Goal: Information Seeking & Learning: Learn about a topic

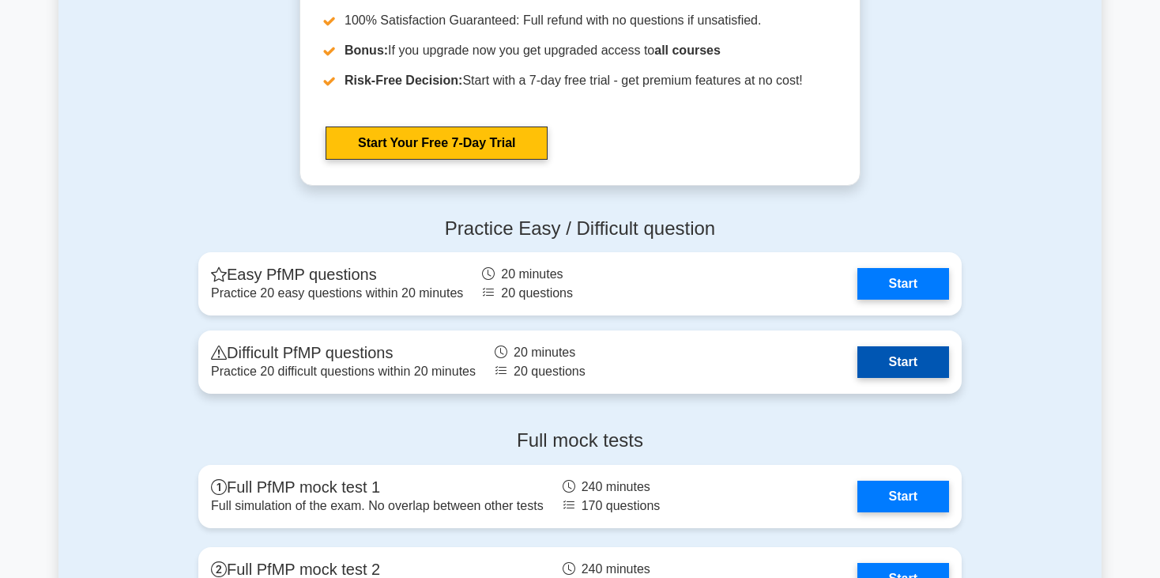
click at [891, 360] on link "Start" at bounding box center [903, 362] width 92 height 32
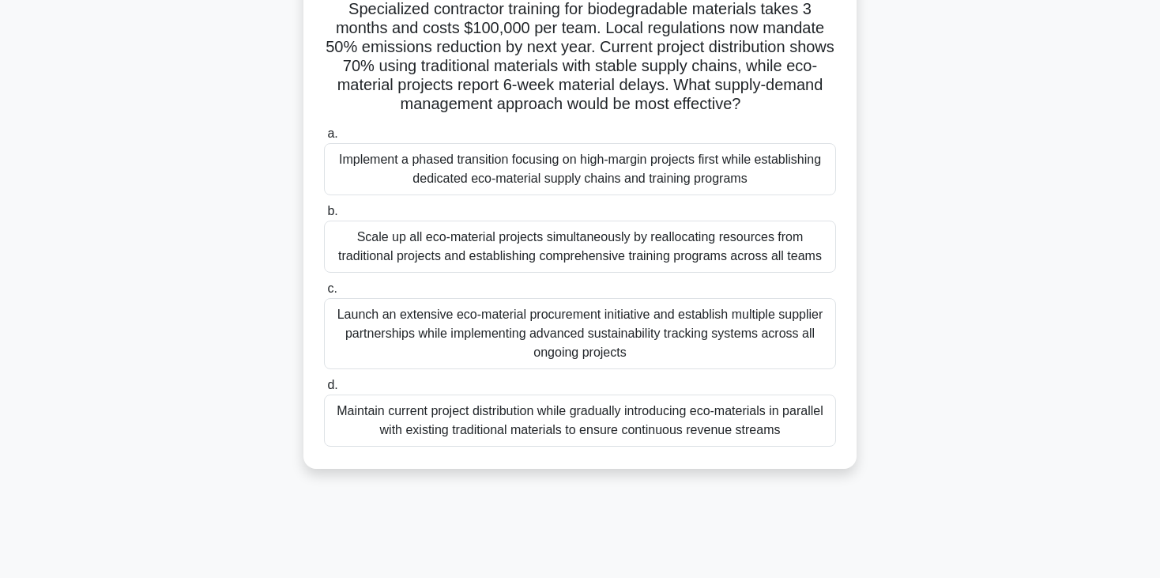
scroll to position [237, 0]
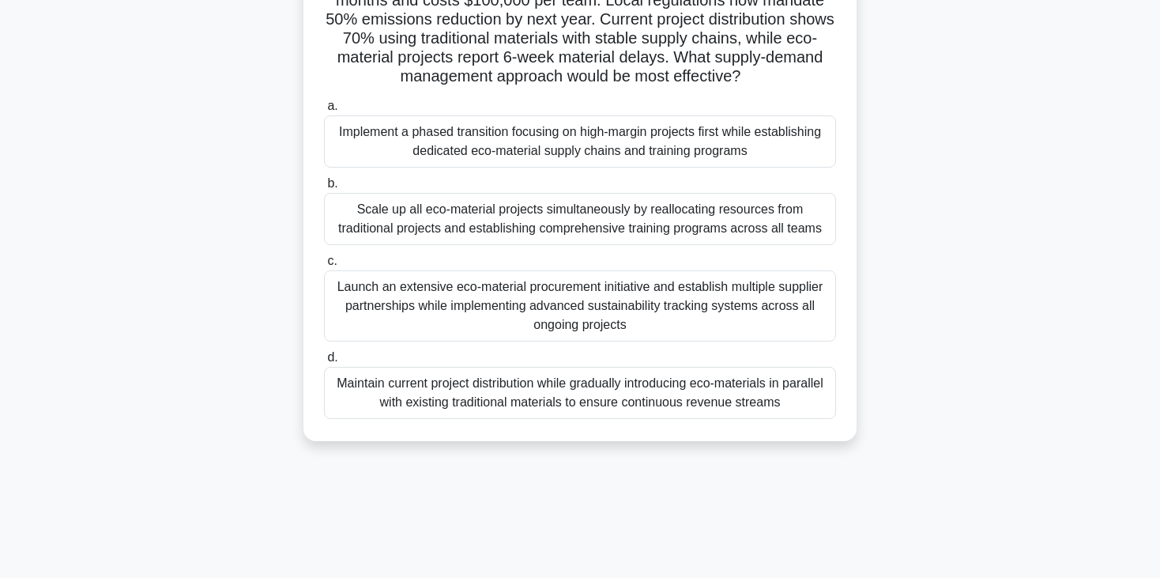
click at [555, 419] on div "Maintain current project distribution while gradually introducing eco-materials…" at bounding box center [580, 393] width 512 height 52
click at [324, 363] on input "d. Maintain current project distribution while gradually introducing eco-materi…" at bounding box center [324, 357] width 0 height 10
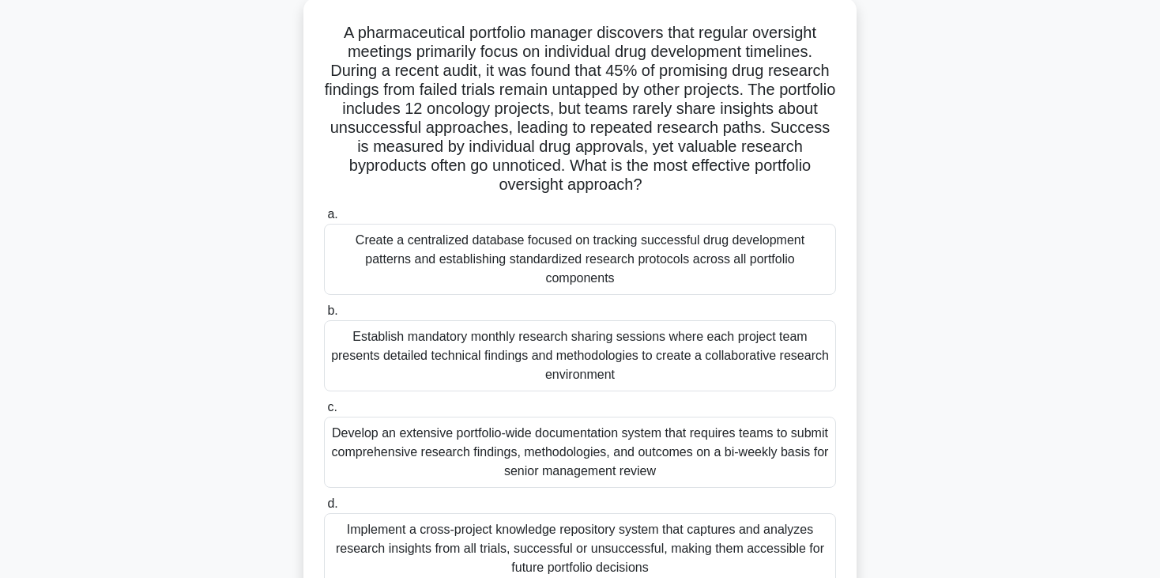
scroll to position [0, 0]
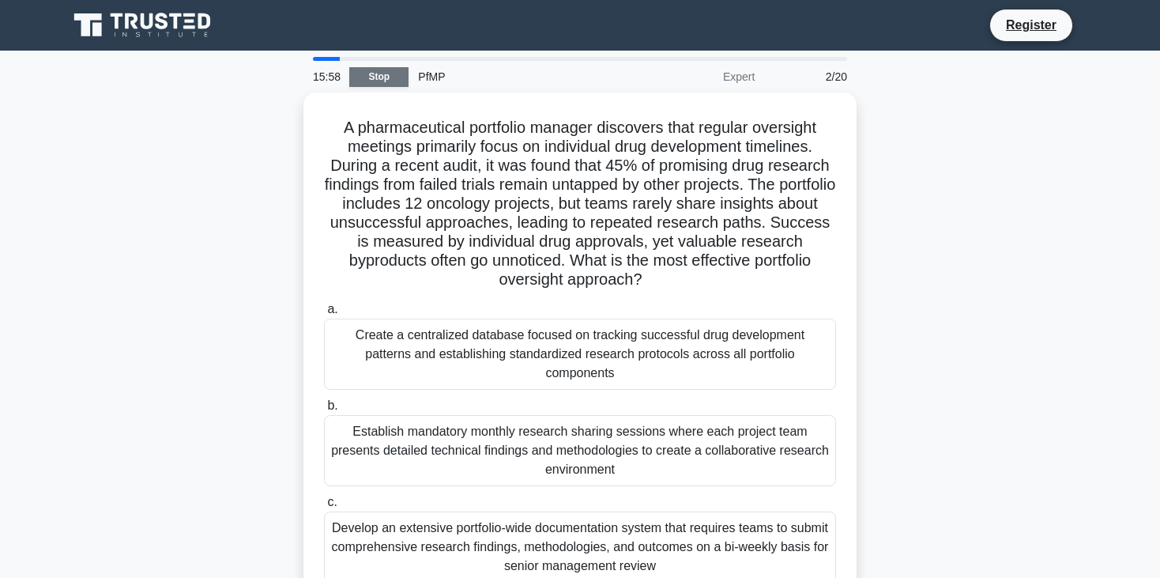
click at [382, 79] on link "Stop" at bounding box center [378, 77] width 59 height 20
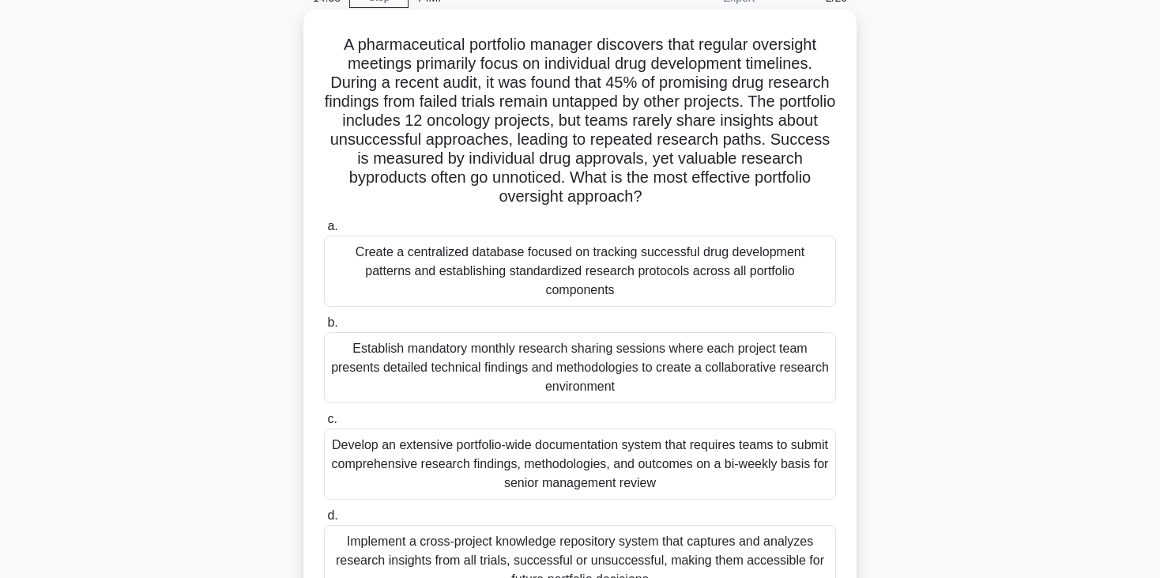
scroll to position [158, 0]
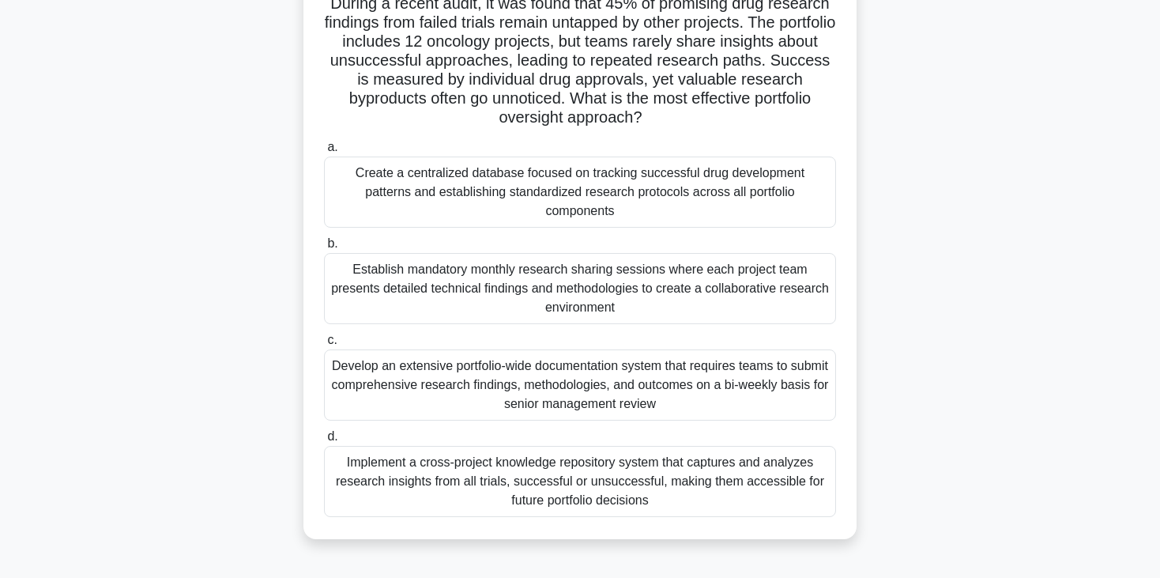
click at [581, 471] on div "Implement a cross-project knowledge repository system that captures and analyze…" at bounding box center [580, 481] width 512 height 71
click at [324, 442] on input "d. Implement a cross-project knowledge repository system that captures and anal…" at bounding box center [324, 436] width 0 height 10
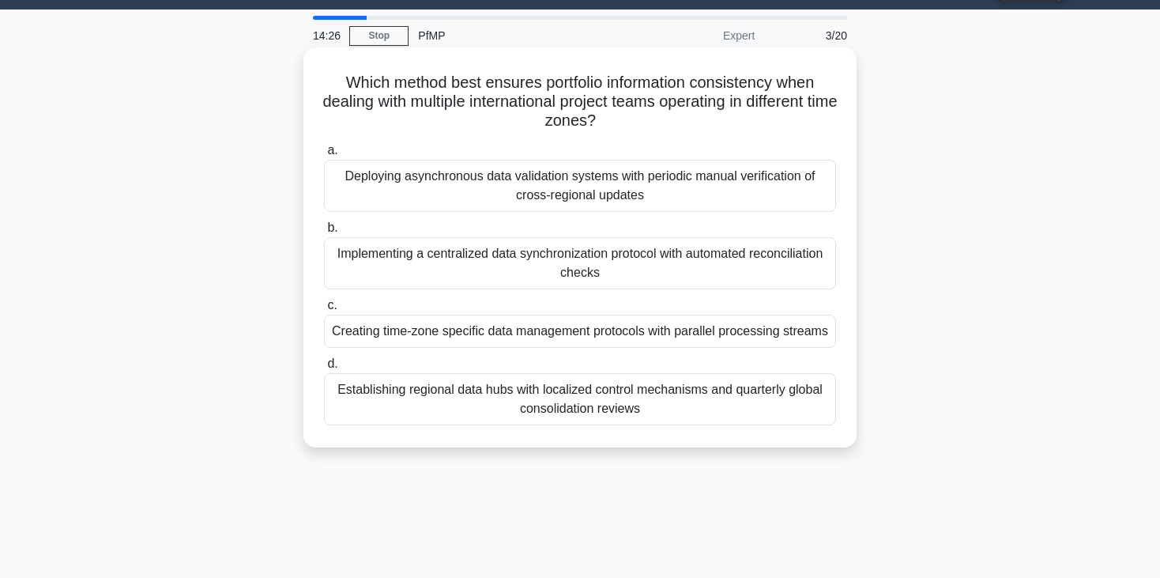
scroll to position [0, 0]
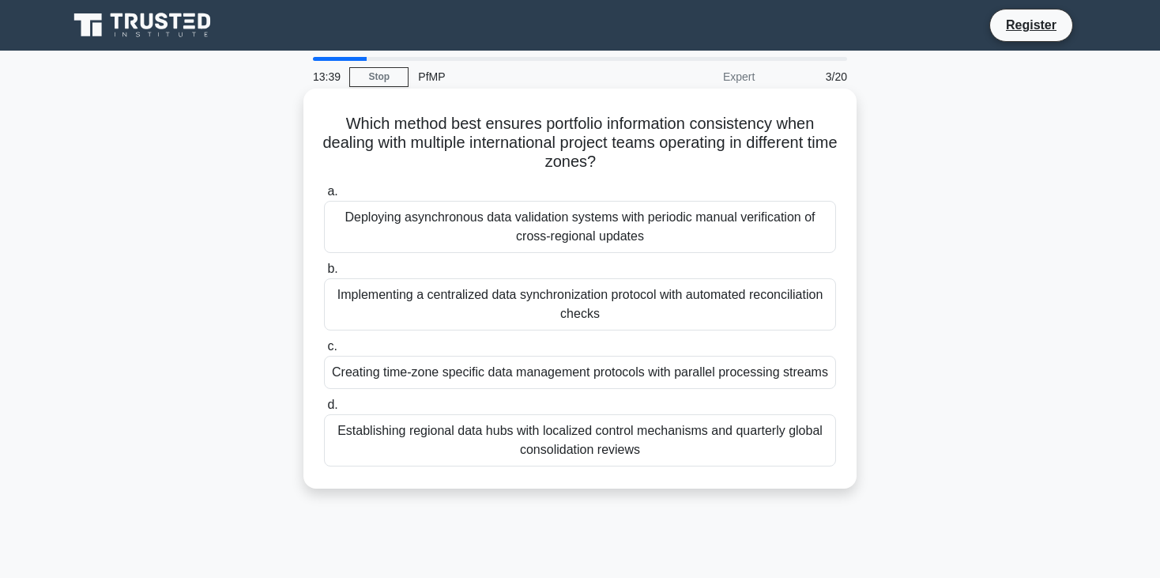
click at [489, 287] on div "Implementing a centralized data synchronization protocol with automated reconci…" at bounding box center [580, 304] width 512 height 52
click at [324, 274] on input "b. Implementing a centralized data synchronization protocol with automated reco…" at bounding box center [324, 269] width 0 height 10
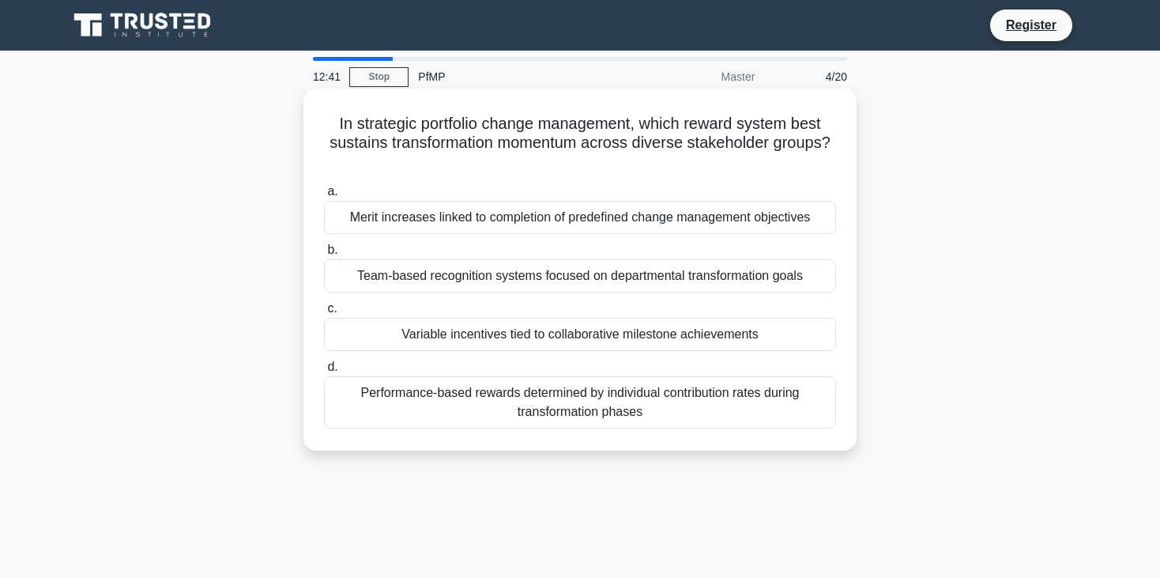
click at [490, 401] on div "Performance-based rewards determined by individual contribution rates during tr…" at bounding box center [580, 402] width 512 height 52
click at [324, 372] on input "d. Performance-based rewards determined by individual contribution rates during…" at bounding box center [324, 367] width 0 height 10
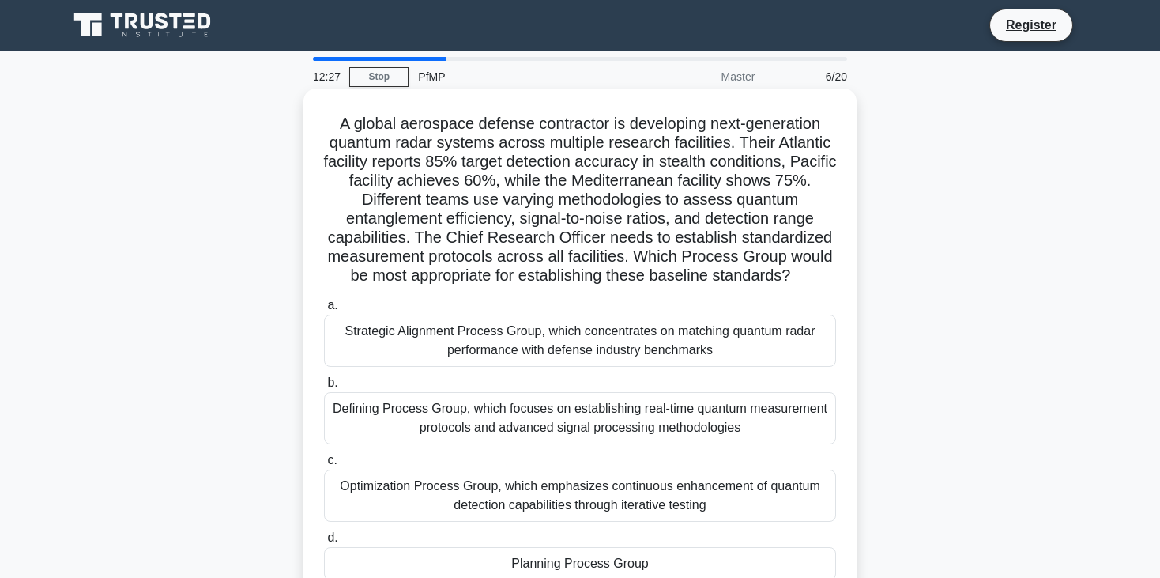
click at [795, 383] on label "b. Defining Process Group, which focuses on establishing real-time quantum meas…" at bounding box center [580, 408] width 512 height 71
click at [324, 383] on input "b. Defining Process Group, which focuses on establishing real-time quantum meas…" at bounding box center [324, 383] width 0 height 10
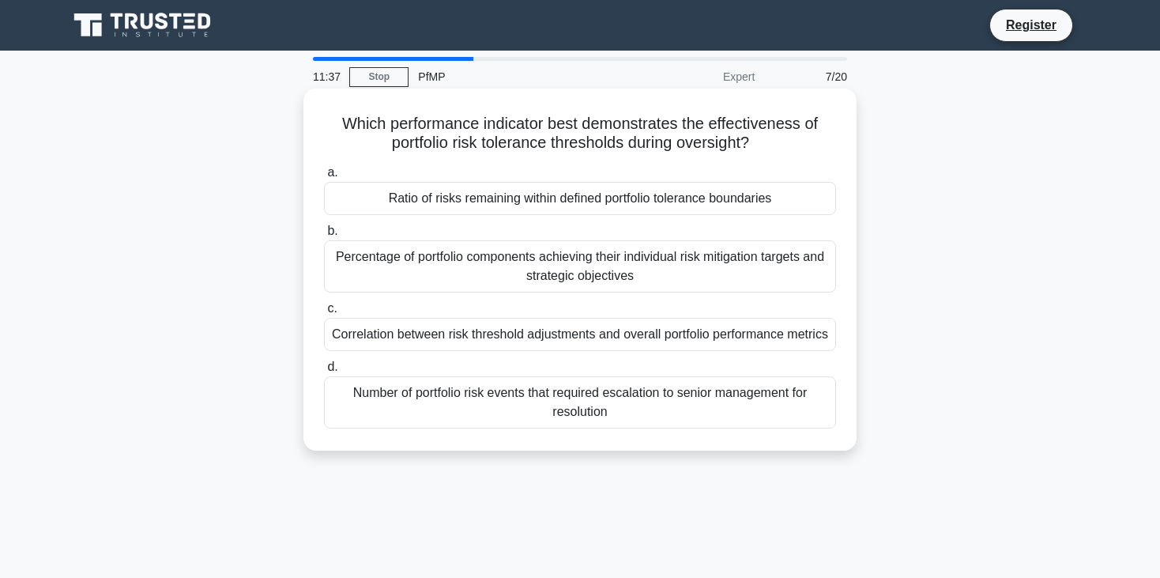
click at [673, 421] on div "Number of portfolio risk events that required escalation to senior management f…" at bounding box center [580, 402] width 512 height 52
click at [469, 413] on div "Number of portfolio risk events that required escalation to senior management f…" at bounding box center [580, 402] width 512 height 52
click at [324, 372] on input "d. Number of portfolio risk events that required escalation to senior managemen…" at bounding box center [324, 367] width 0 height 10
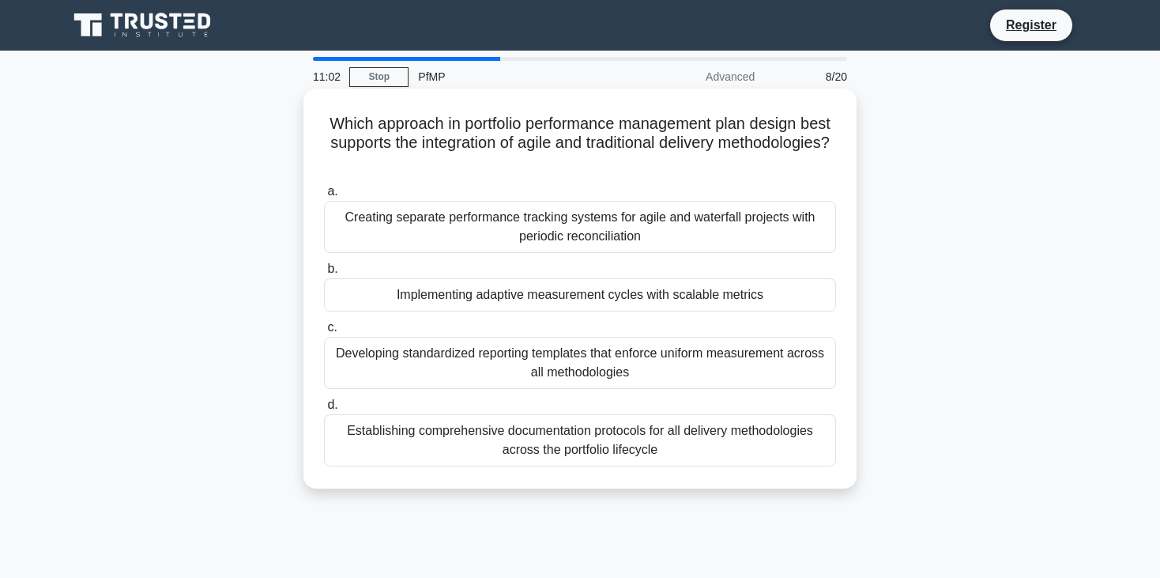
click at [548, 296] on div "Implementing adaptive measurement cycles with scalable metrics" at bounding box center [580, 294] width 512 height 33
click at [324, 274] on input "b. Implementing adaptive measurement cycles with scalable metrics" at bounding box center [324, 269] width 0 height 10
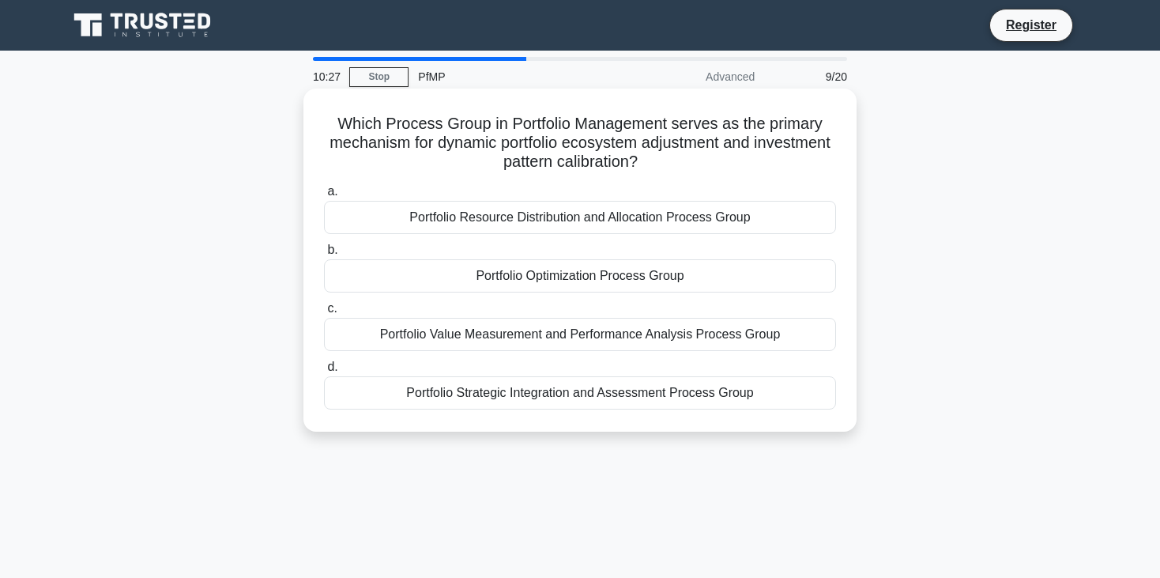
click at [543, 271] on div "Portfolio Optimization Process Group" at bounding box center [580, 275] width 512 height 33
click at [324, 255] on input "b. Portfolio Optimization Process Group" at bounding box center [324, 250] width 0 height 10
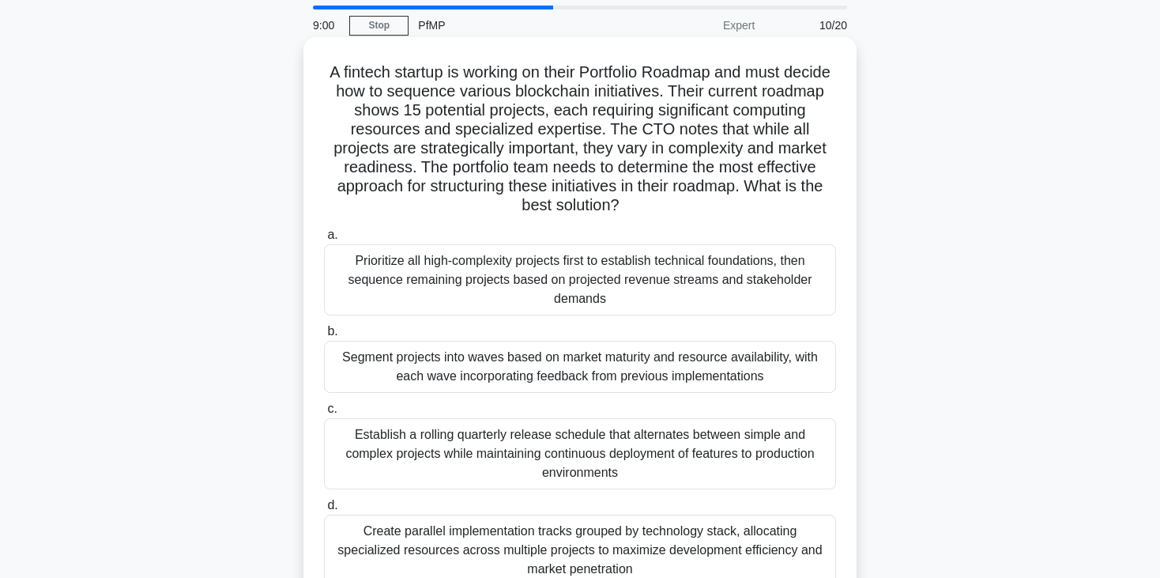
scroll to position [79, 0]
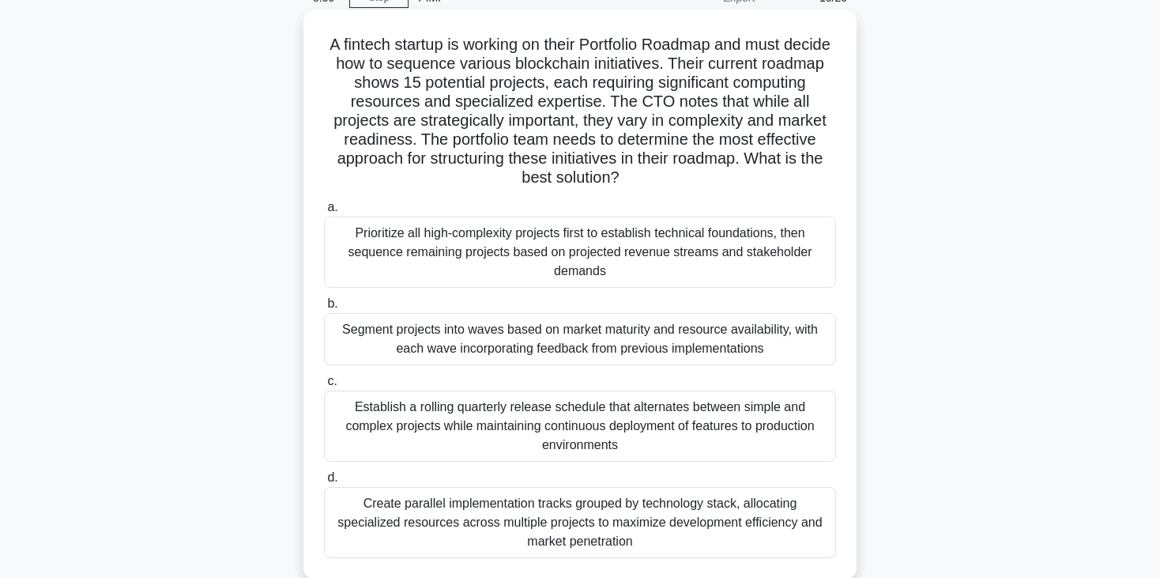
click at [650, 522] on div "Create parallel implementation tracks grouped by technology stack, allocating s…" at bounding box center [580, 522] width 512 height 71
click at [324, 483] on input "d. Create parallel implementation tracks grouped by technology stack, allocatin…" at bounding box center [324, 478] width 0 height 10
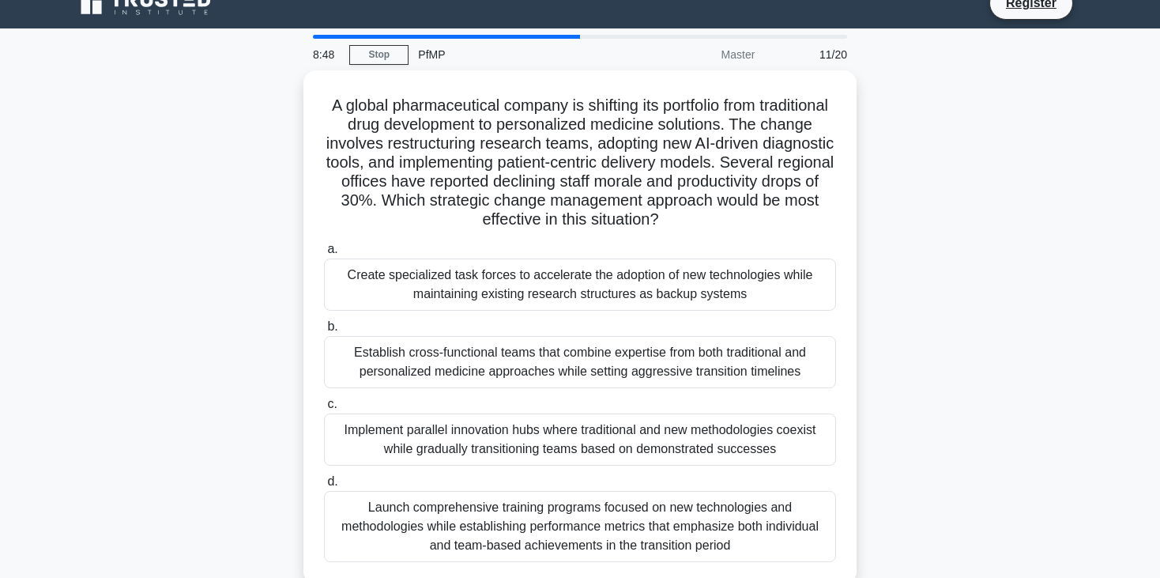
scroll to position [0, 0]
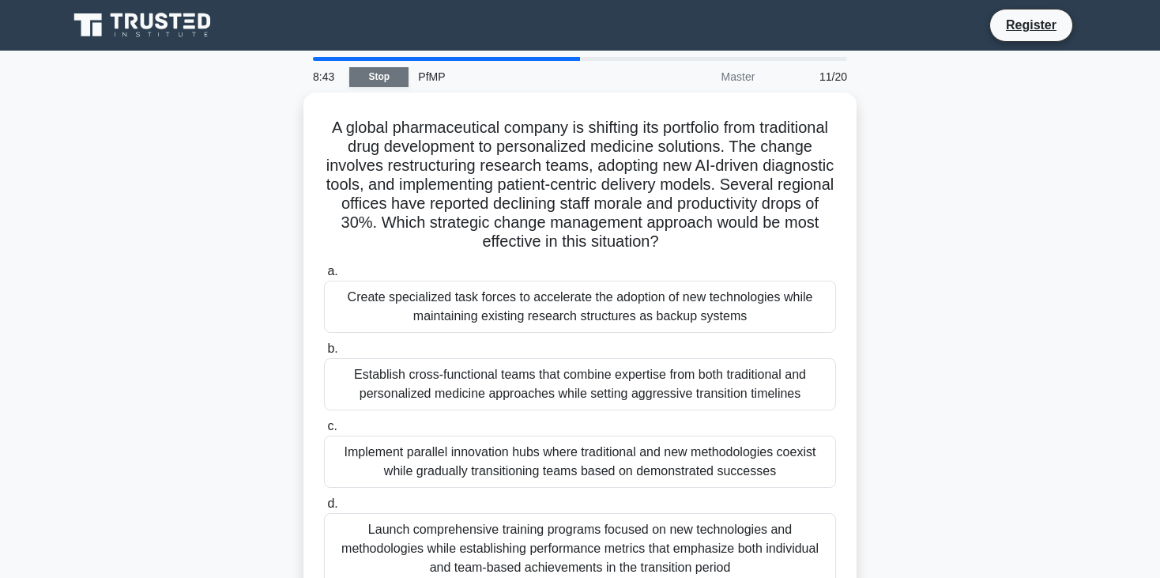
click at [397, 77] on link "Stop" at bounding box center [378, 77] width 59 height 20
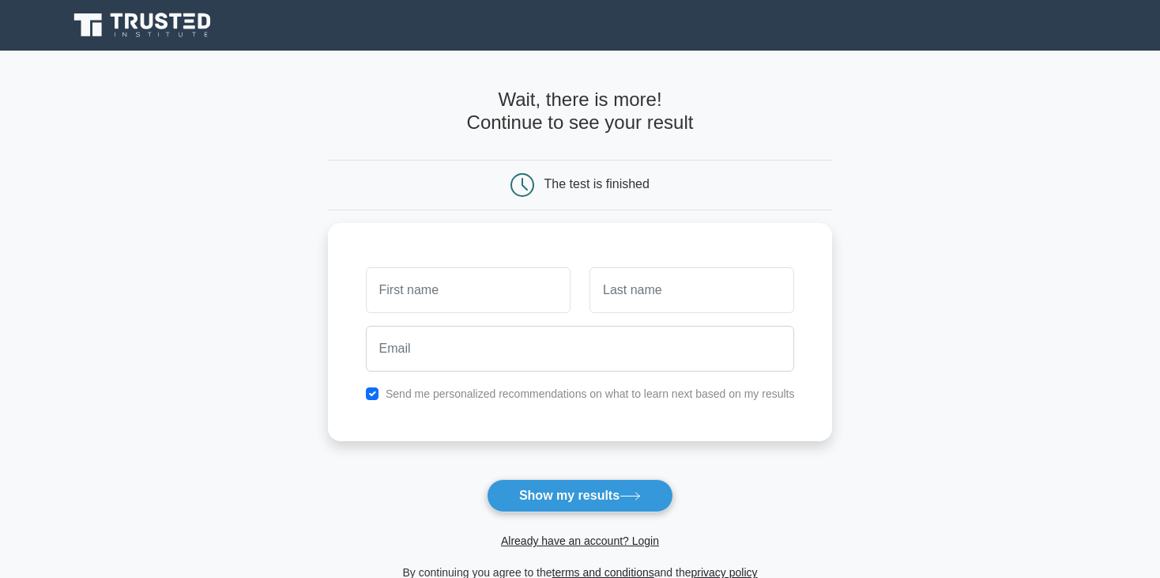
click at [519, 193] on icon at bounding box center [523, 185] width 24 height 24
click at [521, 183] on icon at bounding box center [523, 185] width 24 height 24
click at [529, 499] on button "Show my results" at bounding box center [580, 495] width 186 height 33
type input "m"
click at [529, 499] on button "Show my results" at bounding box center [580, 495] width 186 height 33
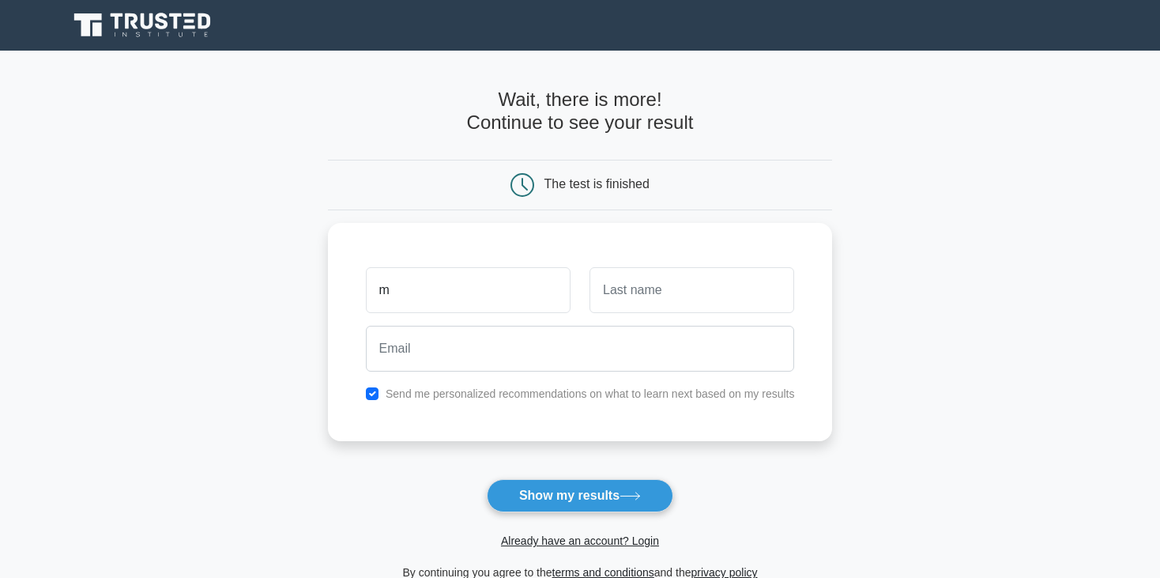
click at [529, 499] on button "Show my results" at bounding box center [580, 495] width 186 height 33
drag, startPoint x: 0, startPoint y: 0, endPoint x: 529, endPoint y: 499, distance: 727.3
click at [529, 499] on button "Show my results" at bounding box center [580, 495] width 186 height 33
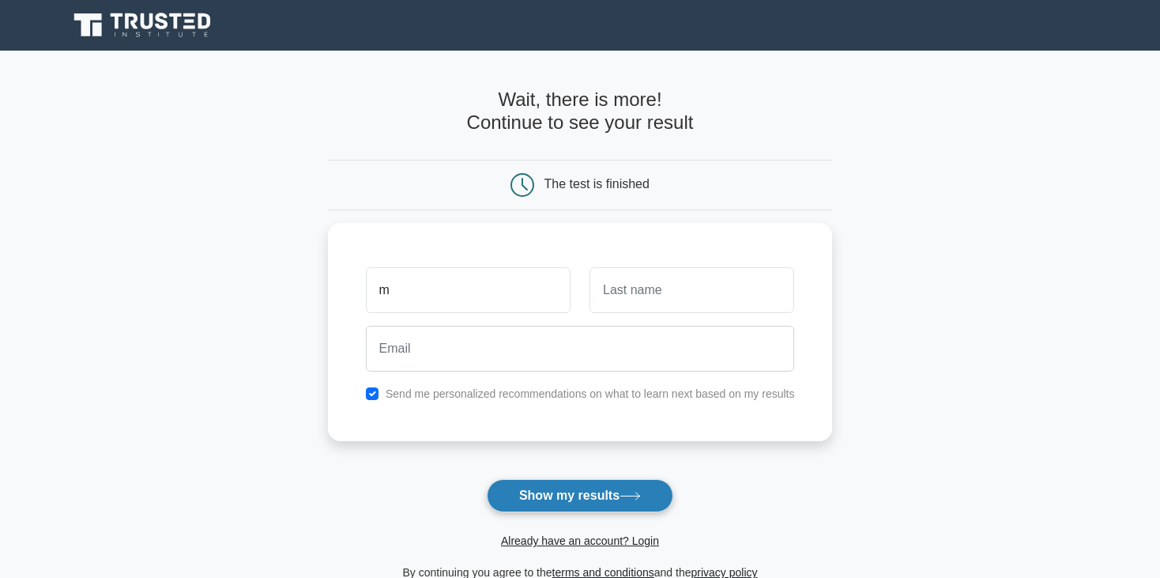
click at [529, 499] on button "Show my results" at bounding box center [580, 495] width 186 height 33
type input "e"
click at [529, 499] on button "Show my results" at bounding box center [580, 495] width 186 height 33
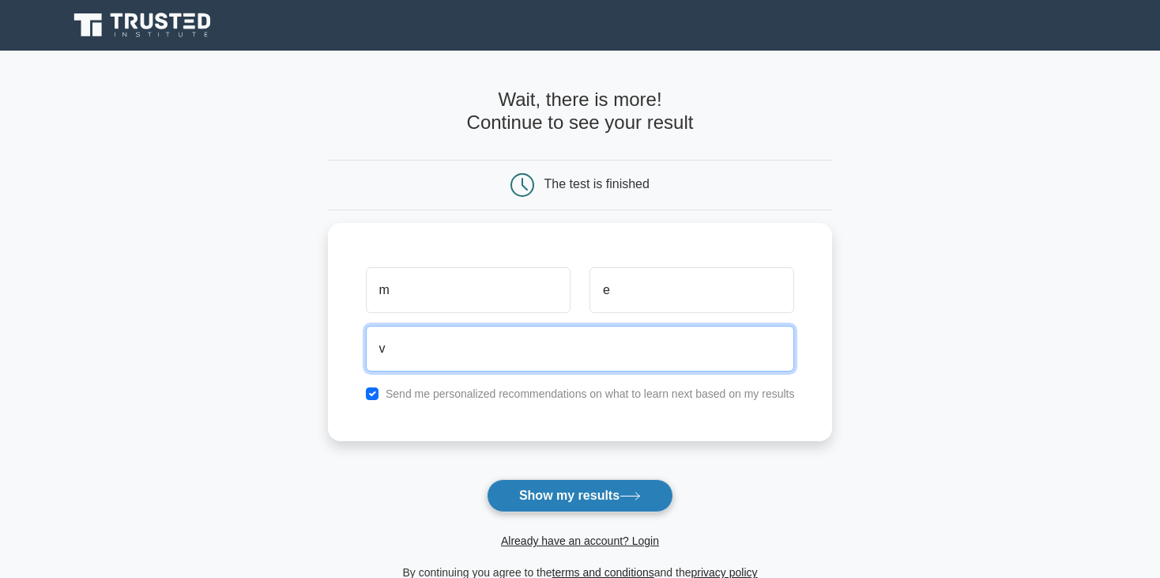
type input "v"
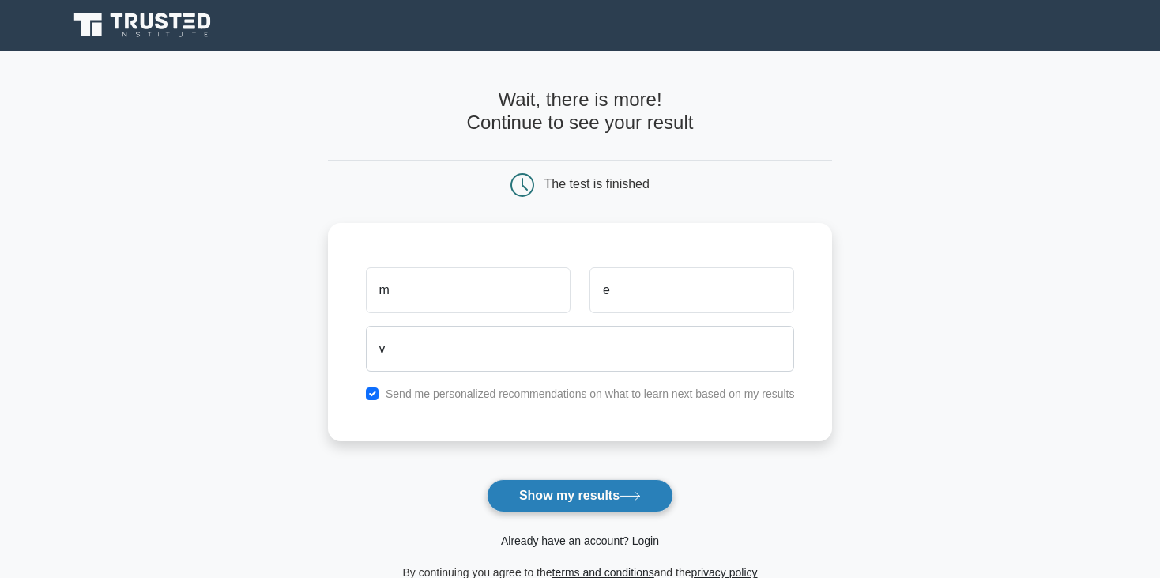
click at [529, 499] on button "Show my results" at bounding box center [580, 495] width 186 height 33
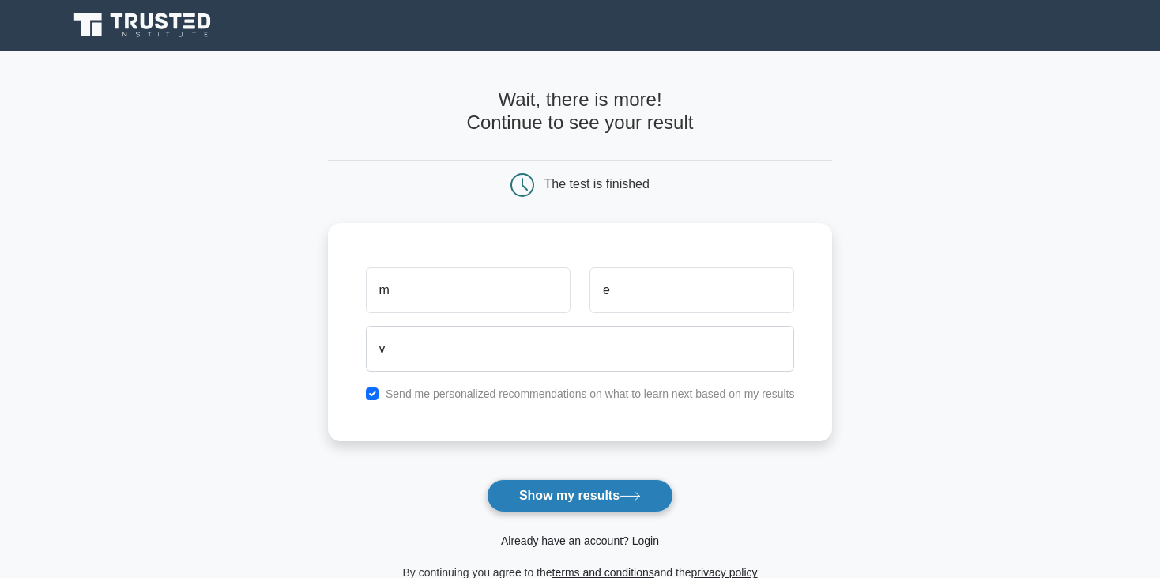
click at [529, 499] on button "Show my results" at bounding box center [580, 495] width 186 height 33
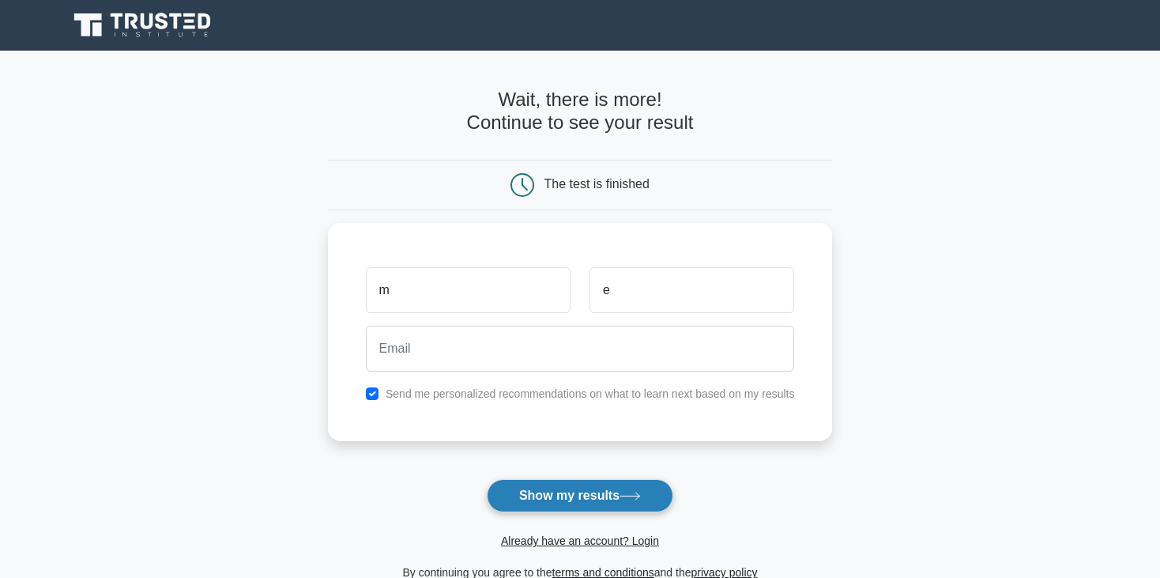
click at [529, 499] on button "Show my results" at bounding box center [580, 495] width 186 height 33
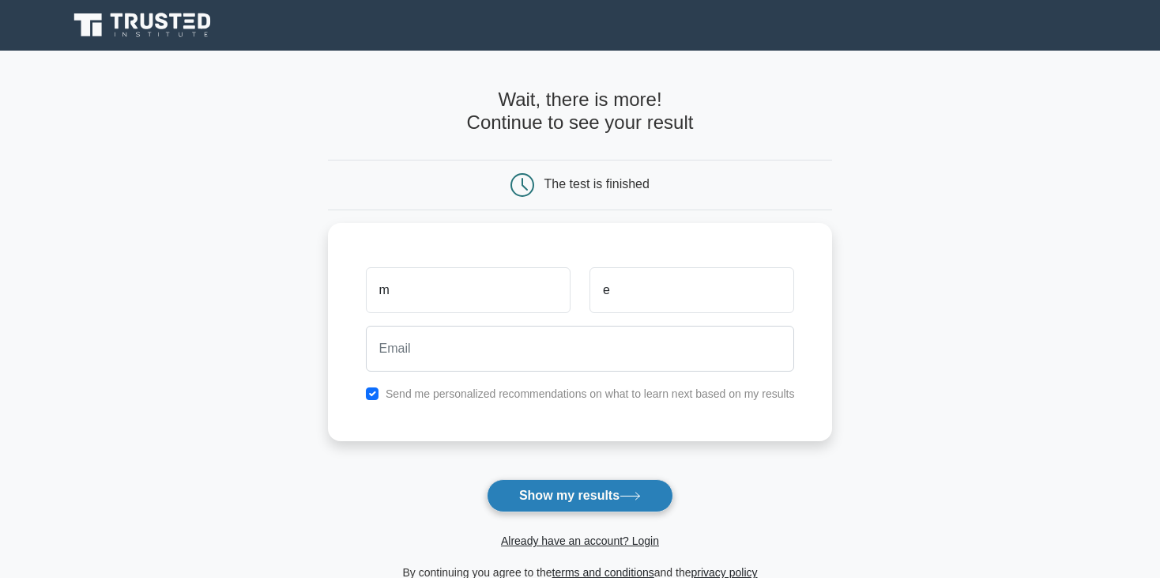
click at [529, 499] on button "Show my results" at bounding box center [580, 495] width 186 height 33
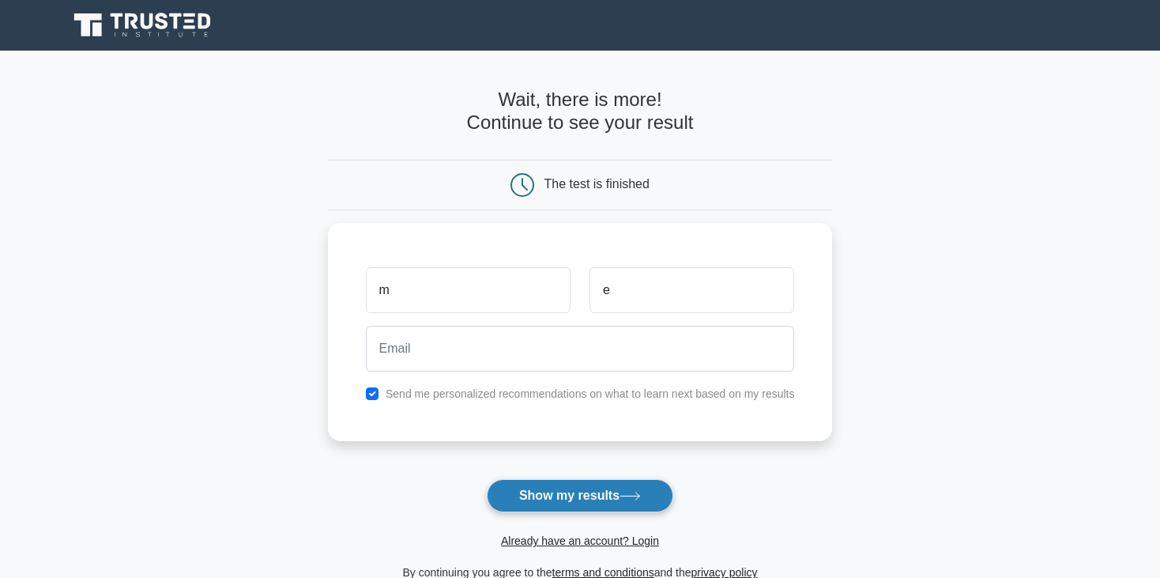
click at [529, 499] on button "Show my results" at bounding box center [580, 495] width 186 height 33
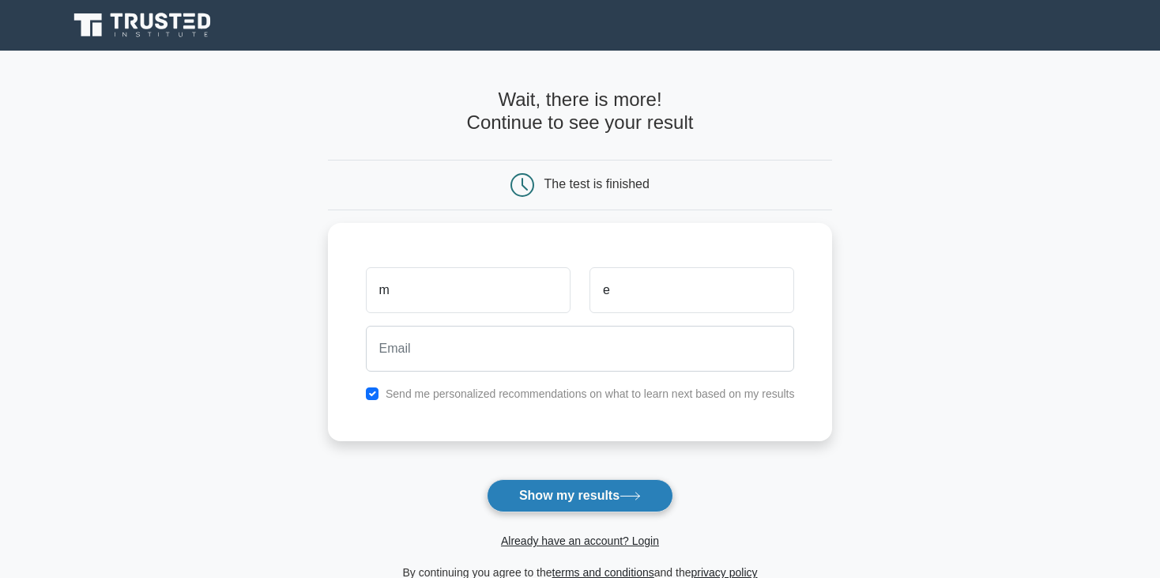
click at [529, 499] on button "Show my results" at bounding box center [580, 495] width 186 height 33
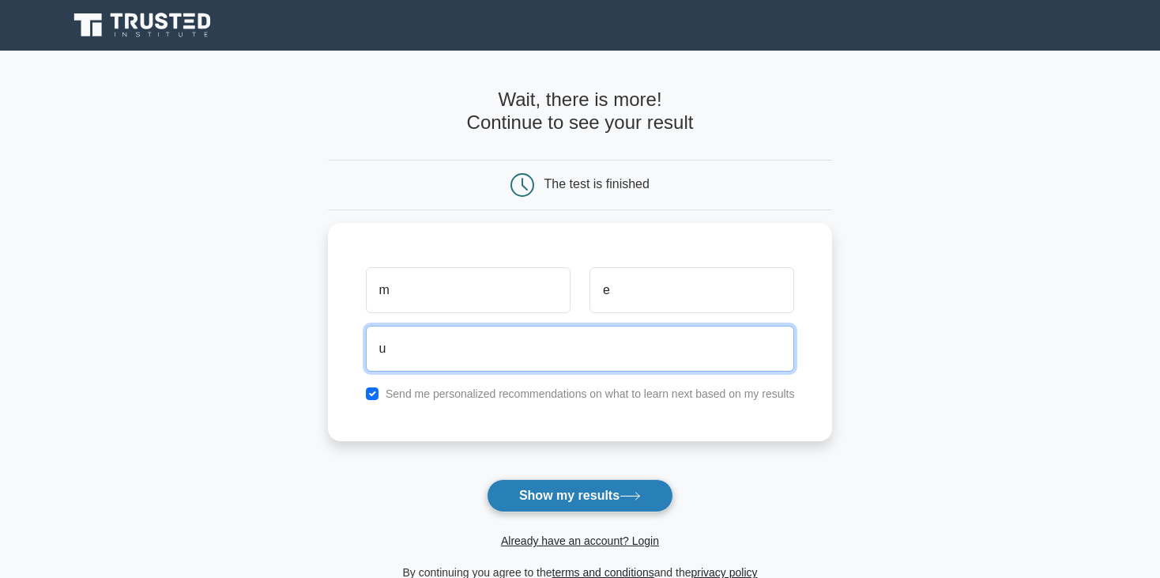
type input "u"
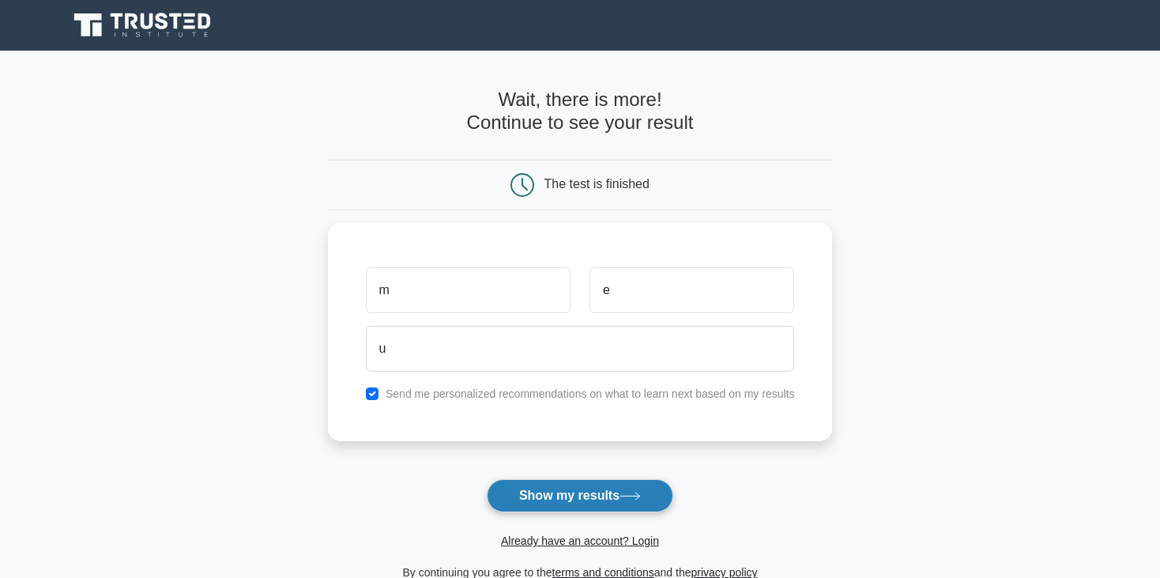
click at [529, 499] on button "Show my results" at bounding box center [580, 495] width 186 height 33
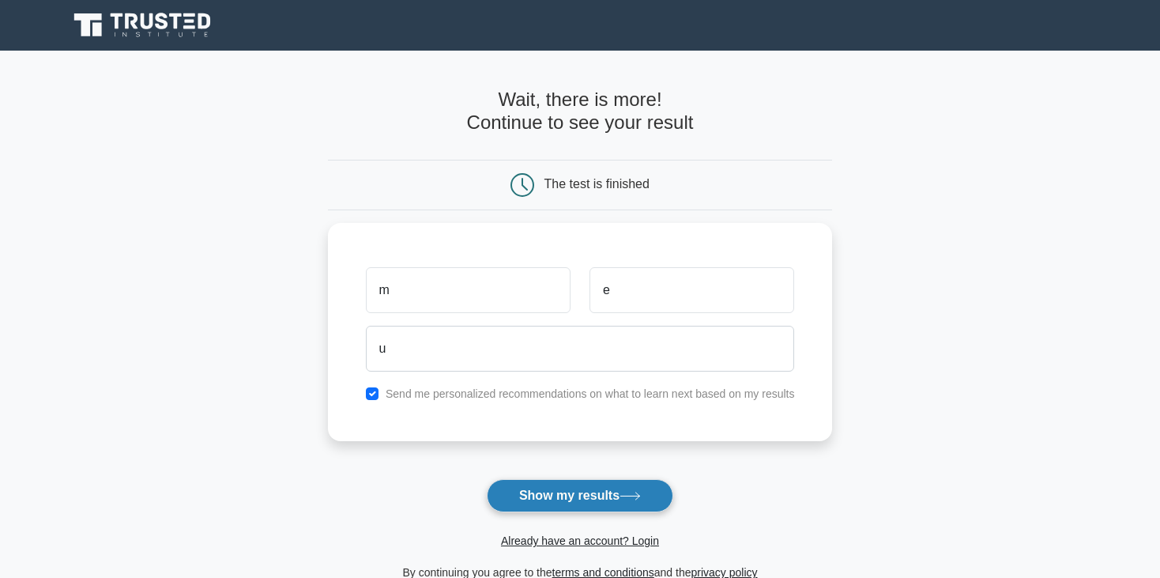
click at [529, 499] on button "Show my results" at bounding box center [580, 495] width 186 height 33
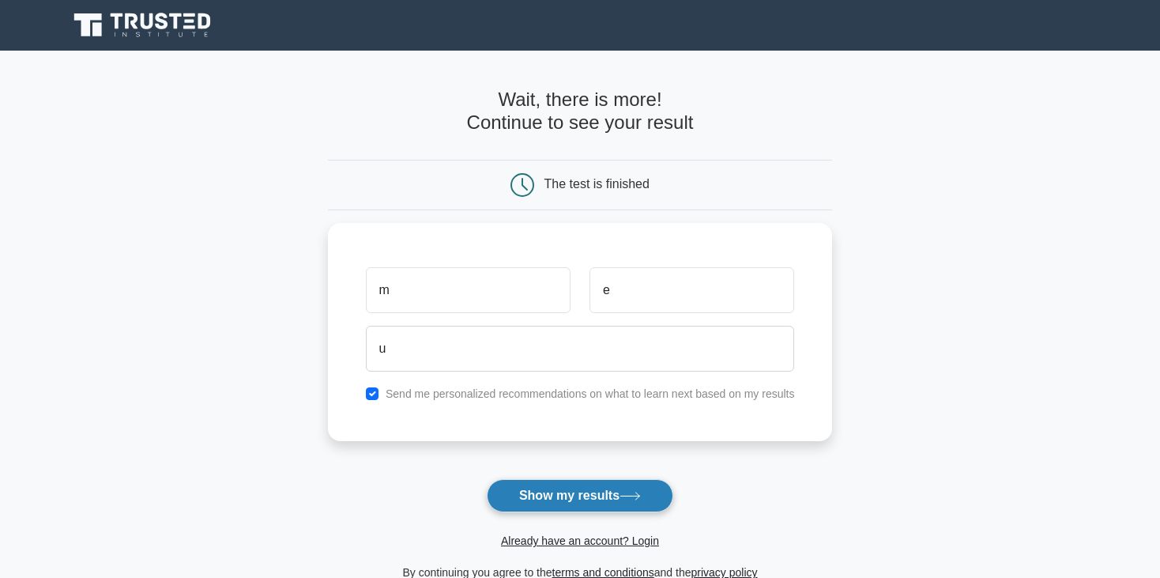
click at [529, 499] on button "Show my results" at bounding box center [580, 495] width 186 height 33
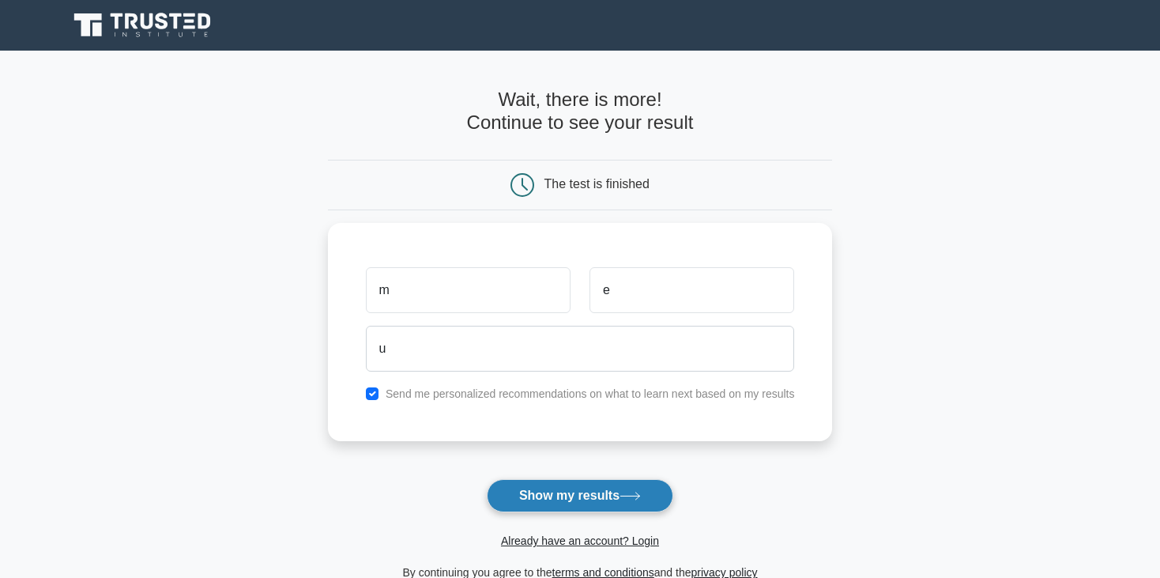
click at [533, 500] on button "Show my results" at bounding box center [580, 495] width 186 height 33
click at [536, 499] on button "Show my results" at bounding box center [580, 495] width 186 height 33
drag, startPoint x: 536, startPoint y: 499, endPoint x: 549, endPoint y: 495, distance: 14.0
click at [543, 496] on button "Show my results" at bounding box center [580, 495] width 186 height 33
click at [556, 491] on button "Show my results" at bounding box center [580, 495] width 186 height 33
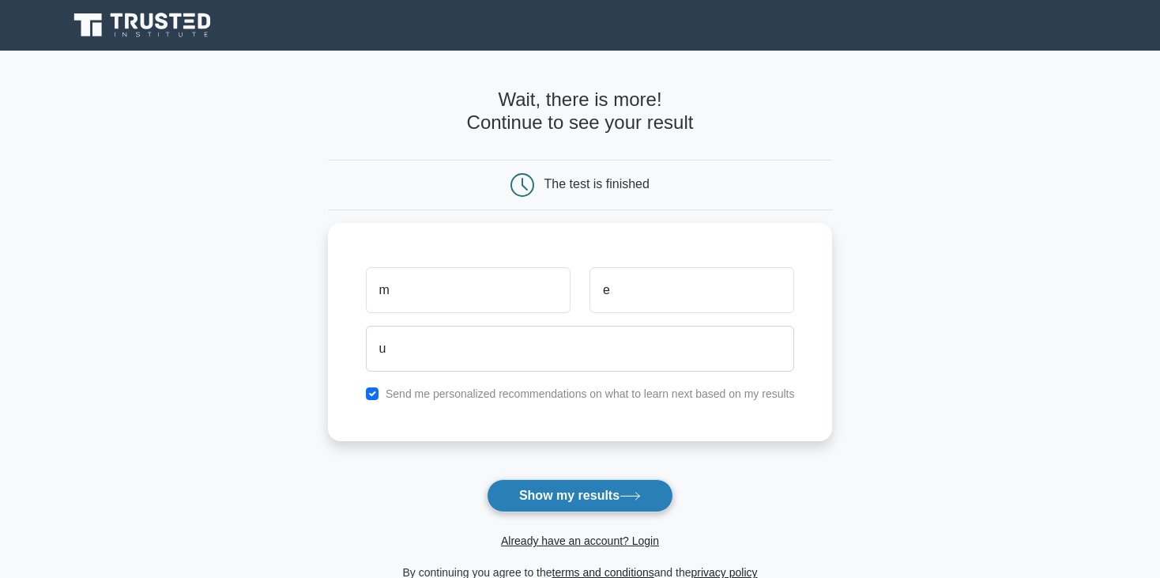
click at [556, 491] on button "Show my results" at bounding box center [580, 495] width 186 height 33
drag, startPoint x: 544, startPoint y: 493, endPoint x: 385, endPoint y: 411, distance: 178.8
click at [403, 423] on form "Wait, there is more! Continue to see your result The test is finished m e u" at bounding box center [580, 335] width 505 height 493
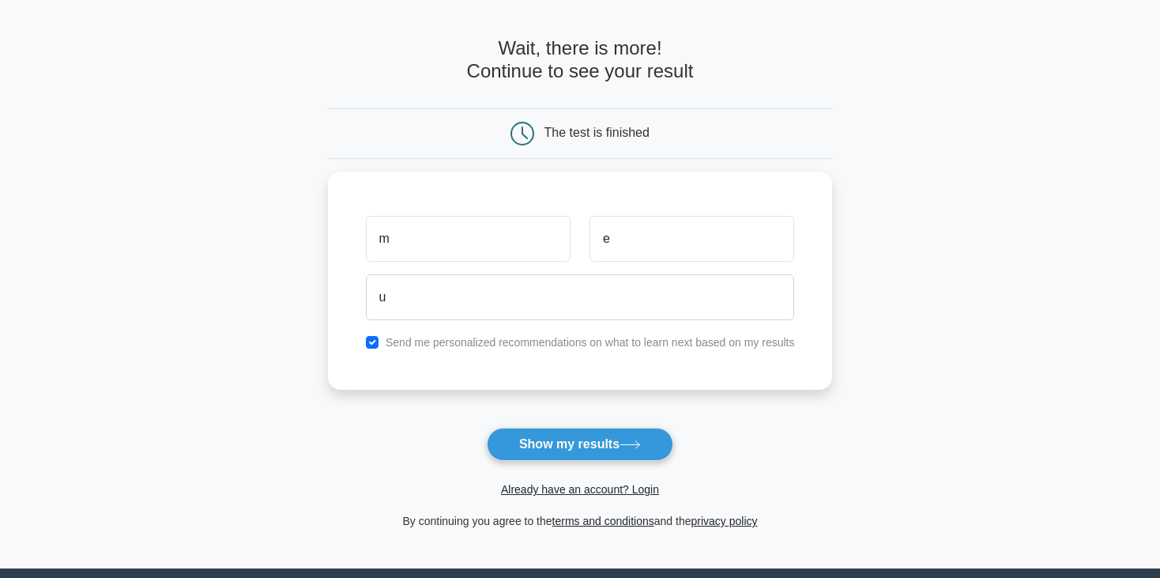
click at [381, 408] on form "Wait, there is more! Continue to see your result The test is finished m e u" at bounding box center [580, 283] width 505 height 493
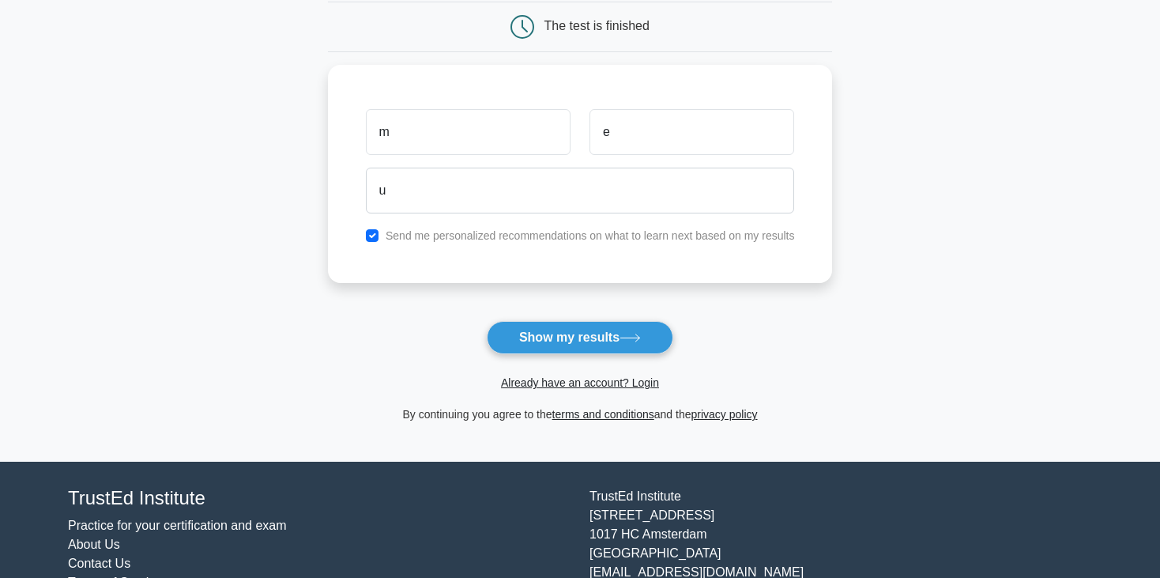
click at [381, 406] on div "By continuing you agree to the terms and conditions and the privacy policy" at bounding box center [580, 414] width 524 height 19
drag, startPoint x: 381, startPoint y: 406, endPoint x: 402, endPoint y: 400, distance: 22.3
click at [402, 400] on form "Wait, there is more! Continue to see your result The test is finished m e u" at bounding box center [580, 176] width 505 height 493
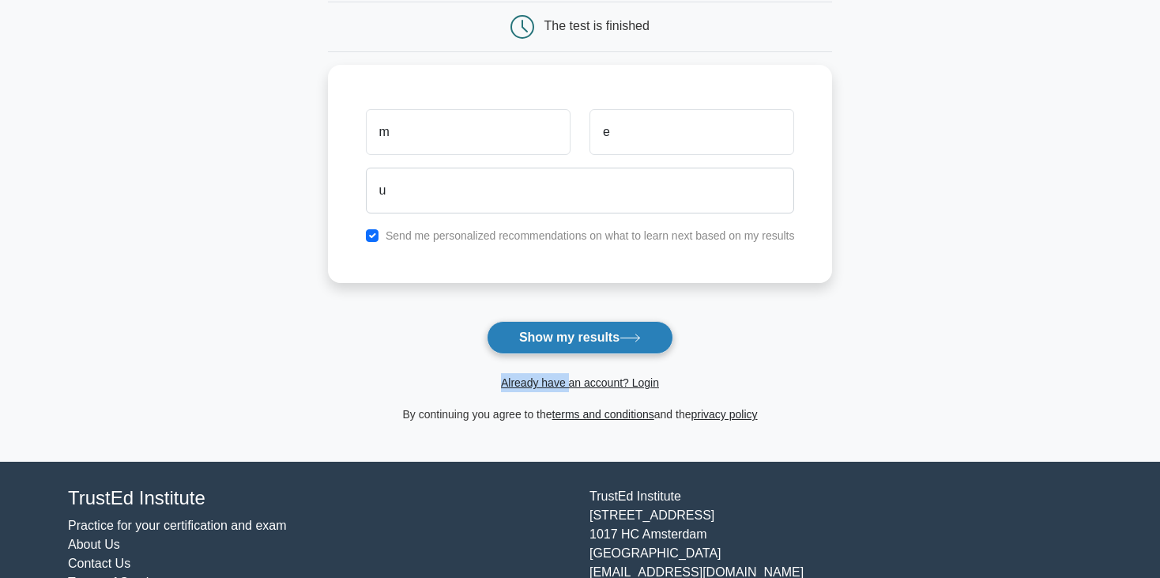
drag, startPoint x: 578, startPoint y: 362, endPoint x: 603, endPoint y: 341, distance: 32.6
click at [603, 341] on form "Wait, there is more! Continue to see your result The test is finished m e u" at bounding box center [580, 176] width 505 height 493
drag, startPoint x: 603, startPoint y: 341, endPoint x: 896, endPoint y: 498, distance: 332.3
click at [896, 498] on div "TrustEd Institute Kerkstraat 310 1017 HC Amsterdam The Netherlands support@trus…" at bounding box center [841, 549] width 522 height 124
drag, startPoint x: 896, startPoint y: 498, endPoint x: 871, endPoint y: 490, distance: 26.5
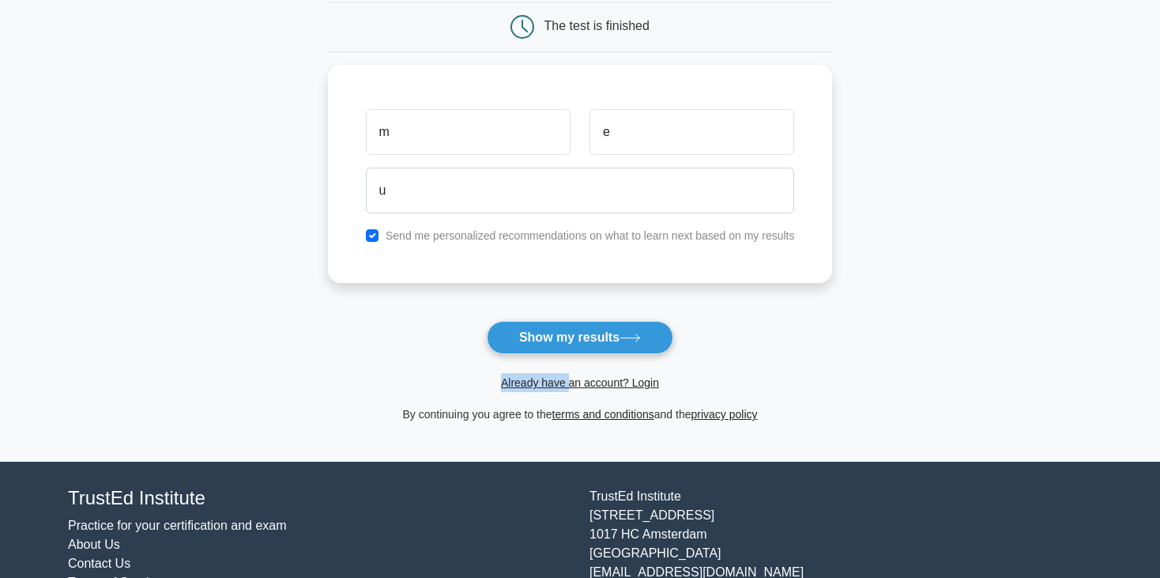
click at [896, 497] on div "TrustEd Institute Kerkstraat 310 1017 HC Amsterdam The Netherlands support@trus…" at bounding box center [841, 549] width 522 height 124
drag, startPoint x: 609, startPoint y: 342, endPoint x: 584, endPoint y: 329, distance: 28.6
click at [584, 329] on button "Show my results" at bounding box center [580, 337] width 186 height 33
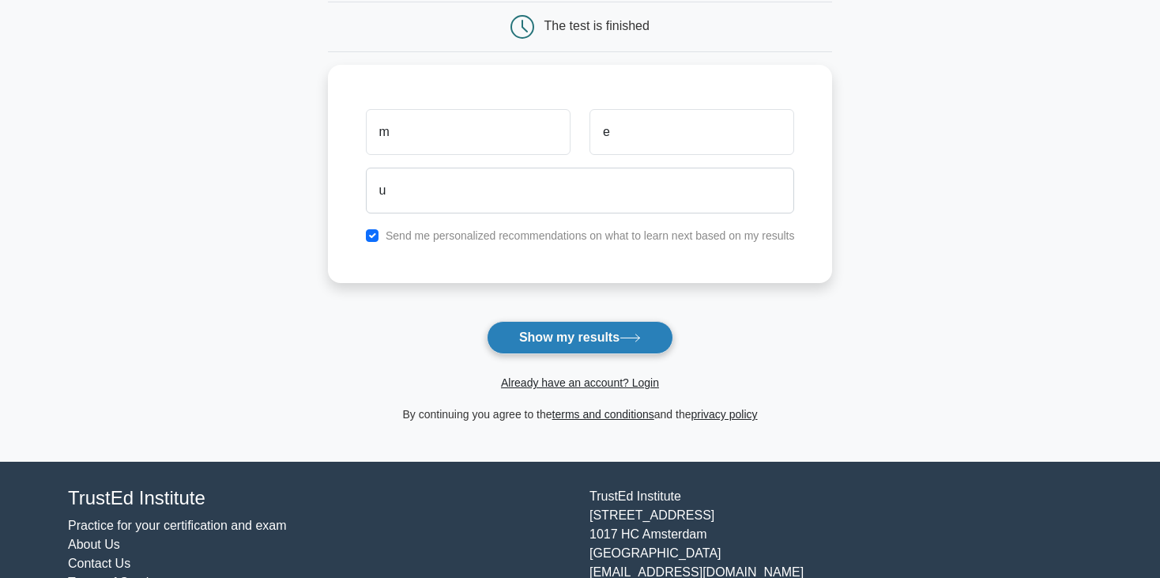
click at [581, 330] on button "Show my results" at bounding box center [580, 337] width 186 height 33
drag, startPoint x: 581, startPoint y: 330, endPoint x: 559, endPoint y: 326, distance: 22.4
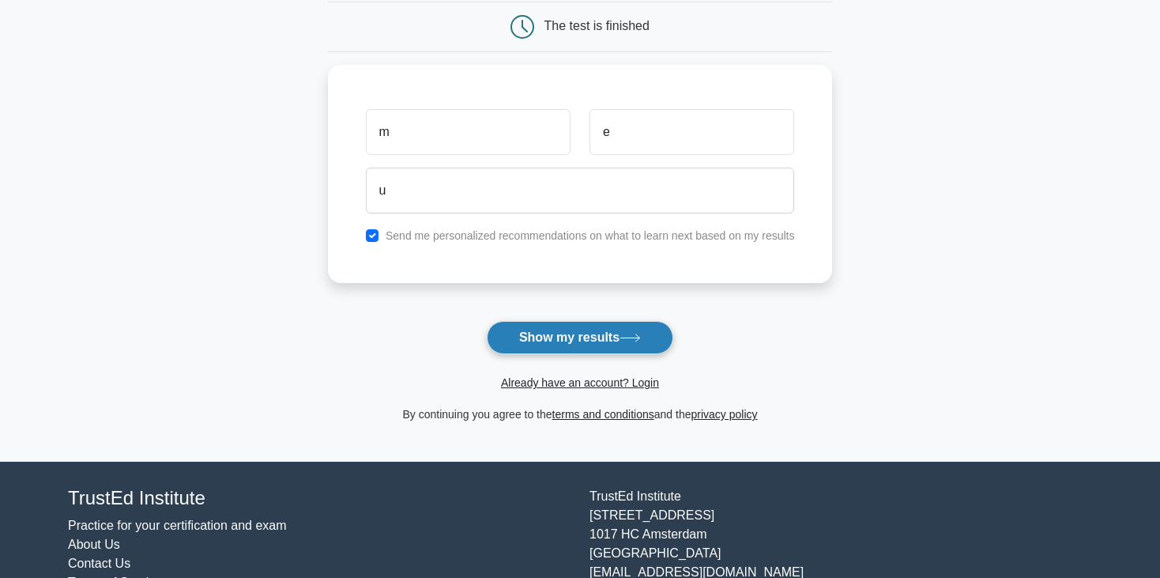
click at [578, 330] on button "Show my results" at bounding box center [580, 337] width 186 height 33
drag, startPoint x: 559, startPoint y: 326, endPoint x: 495, endPoint y: 313, distance: 64.6
click at [518, 317] on form "Wait, there is more! Continue to see your result The test is finished m e u" at bounding box center [580, 176] width 505 height 493
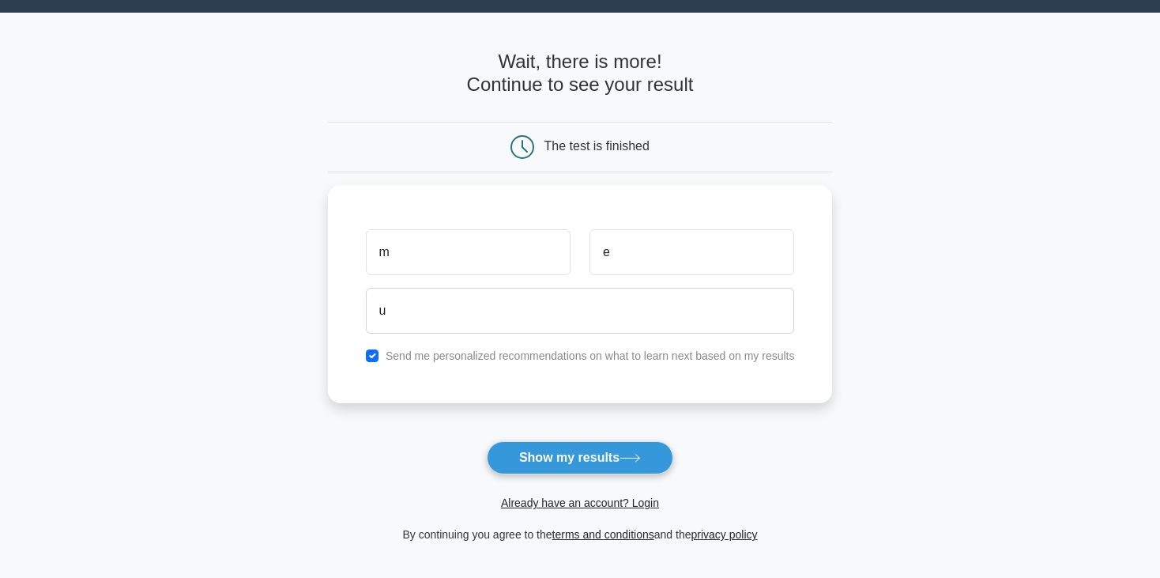
scroll to position [0, 0]
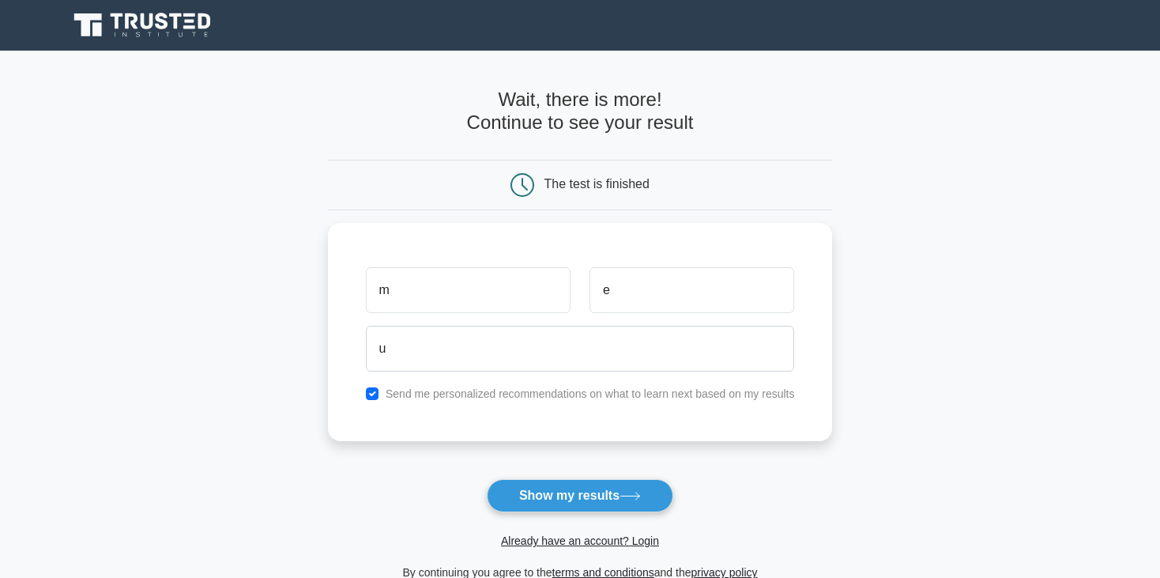
drag, startPoint x: 154, startPoint y: 9, endPoint x: 62, endPoint y: -42, distance: 105.1
click at [62, 0] on html "Register m e u" at bounding box center [580, 397] width 1160 height 794
drag, startPoint x: 138, startPoint y: 222, endPoint x: 125, endPoint y: 200, distance: 25.9
click at [125, 200] on main "Wait, there is more! Continue to see your result The test is finished m e u" at bounding box center [580, 335] width 1160 height 569
drag, startPoint x: 125, startPoint y: 200, endPoint x: 70, endPoint y: 141, distance: 80.5
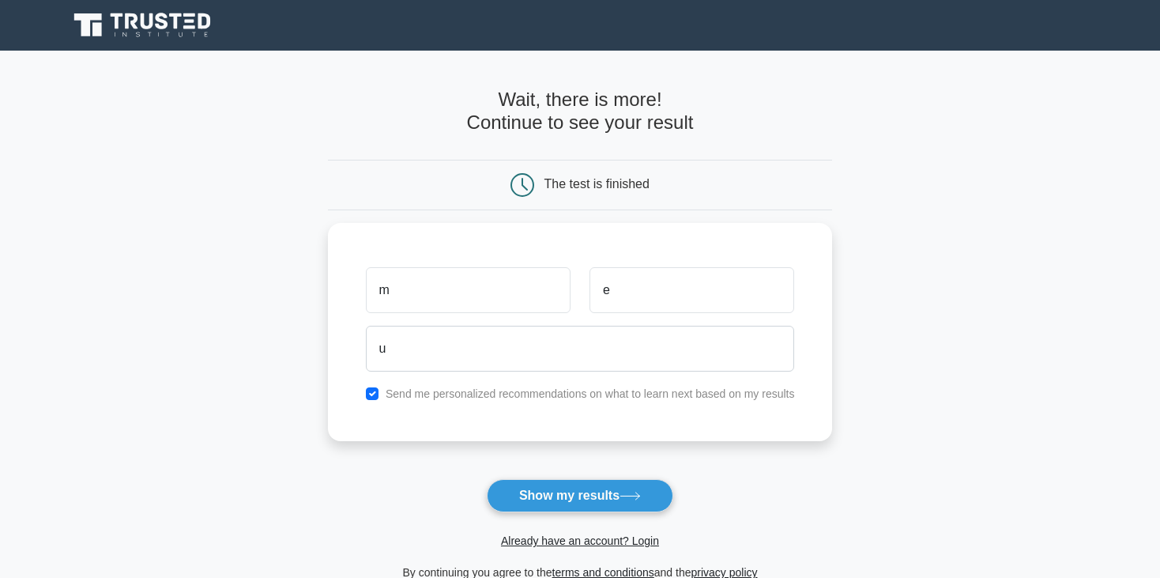
click at [70, 141] on main "Wait, there is more! Continue to see your result The test is finished m e u" at bounding box center [580, 335] width 1160 height 569
click at [394, 266] on main "Wait, there is more! Continue to see your result The test is finished m e u" at bounding box center [580, 335] width 1160 height 569
drag, startPoint x: 394, startPoint y: 266, endPoint x: 675, endPoint y: 254, distance: 280.8
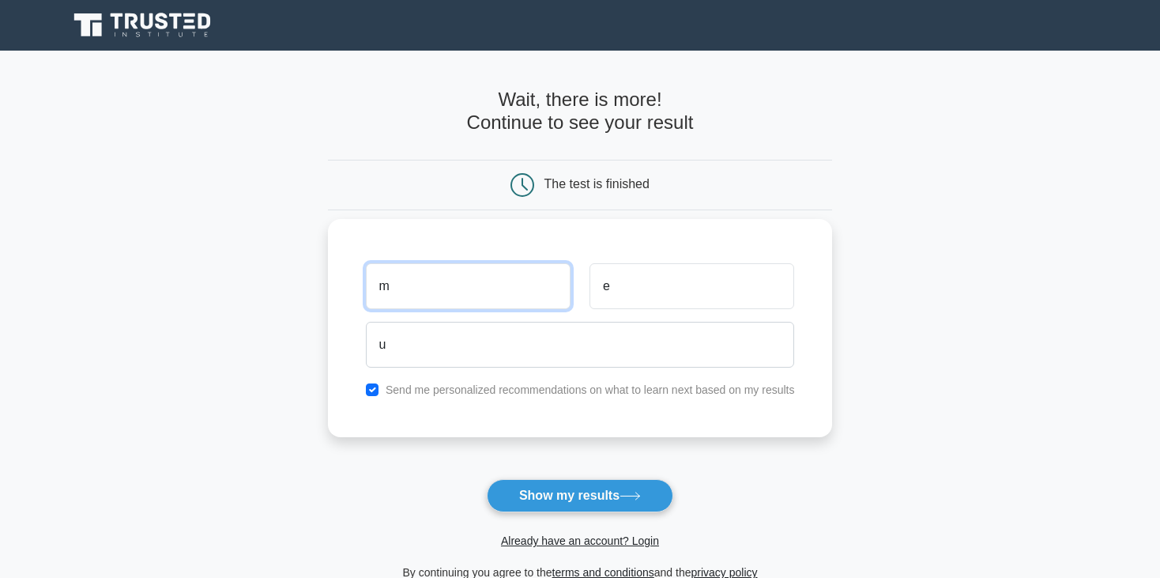
click at [638, 291] on div "m e" at bounding box center [580, 286] width 448 height 58
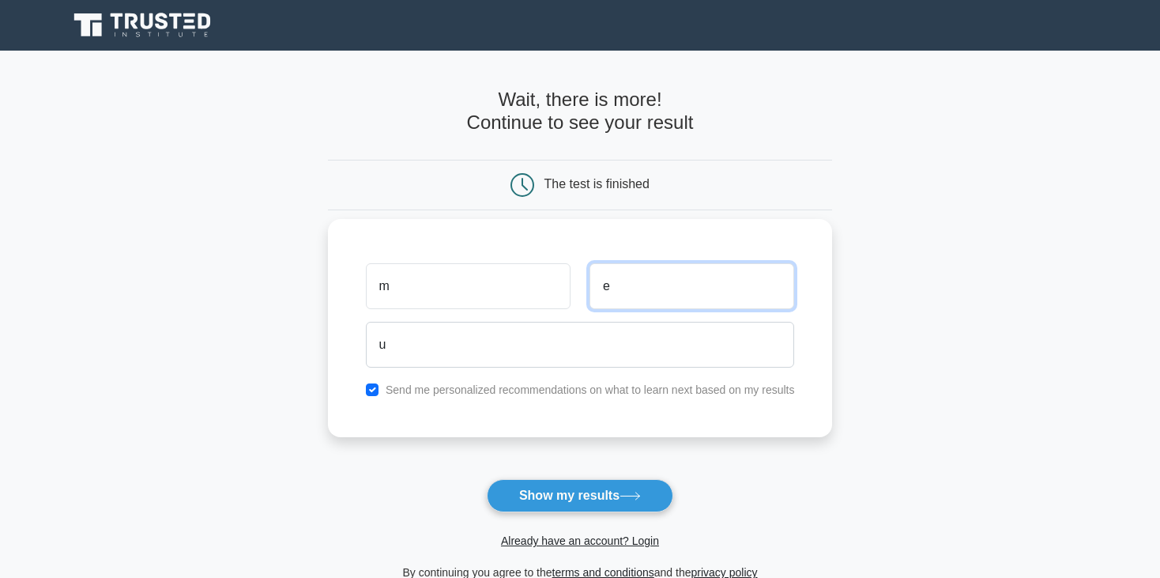
drag, startPoint x: 675, startPoint y: 254, endPoint x: 660, endPoint y: 227, distance: 30.8
click at [660, 227] on div "m e u Send me personalized recommendations on what to learn next based on my re…" at bounding box center [580, 328] width 505 height 218
drag, startPoint x: 660, startPoint y: 227, endPoint x: 605, endPoint y: 175, distance: 75.5
click at [612, 185] on form "Wait, there is more! Continue to see your result The test is finished m e u" at bounding box center [580, 335] width 505 height 493
click at [605, 177] on div "The test is finished" at bounding box center [596, 183] width 105 height 13
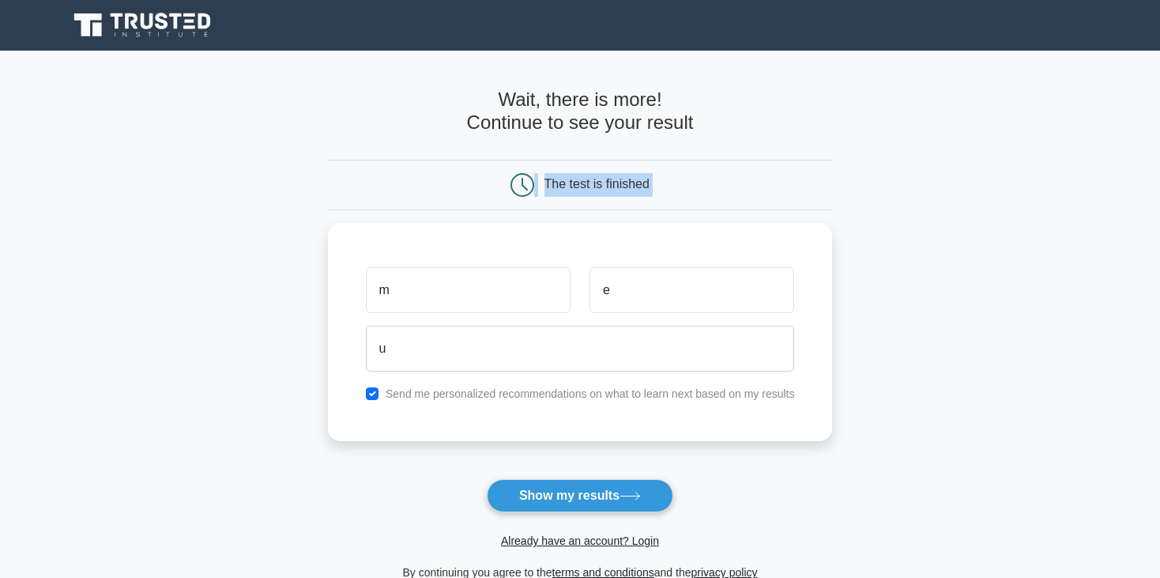
drag, startPoint x: 605, startPoint y: 175, endPoint x: 593, endPoint y: 179, distance: 12.5
click at [600, 177] on div "The test is finished" at bounding box center [596, 183] width 105 height 13
click at [527, 186] on icon at bounding box center [523, 185] width 24 height 24
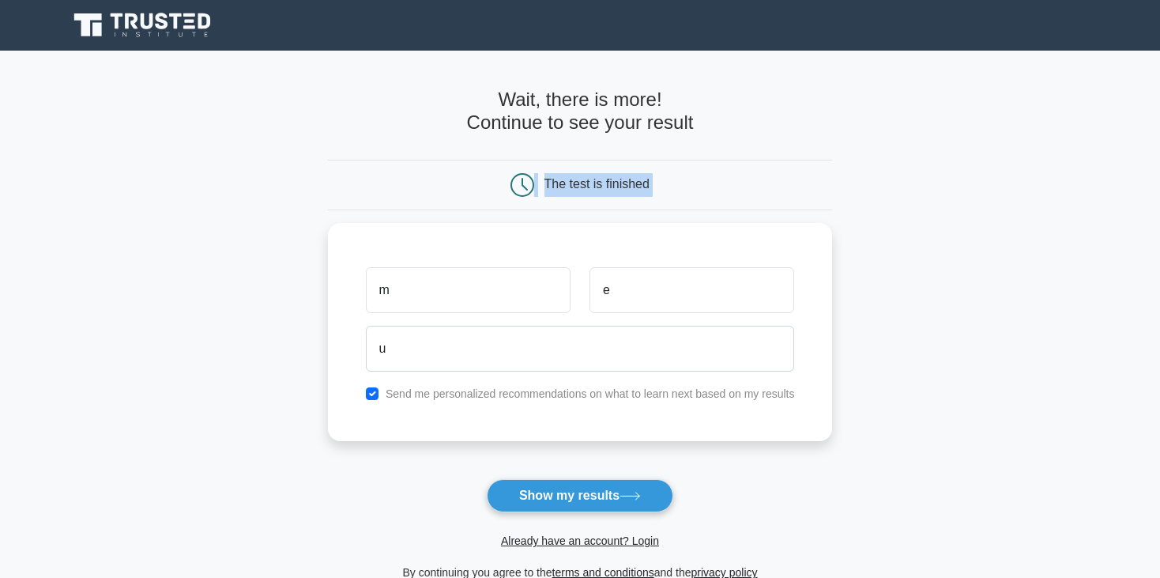
click at [527, 186] on icon at bounding box center [523, 185] width 24 height 24
drag, startPoint x: 527, startPoint y: 186, endPoint x: 491, endPoint y: 183, distance: 36.4
click at [512, 186] on icon at bounding box center [523, 185] width 24 height 24
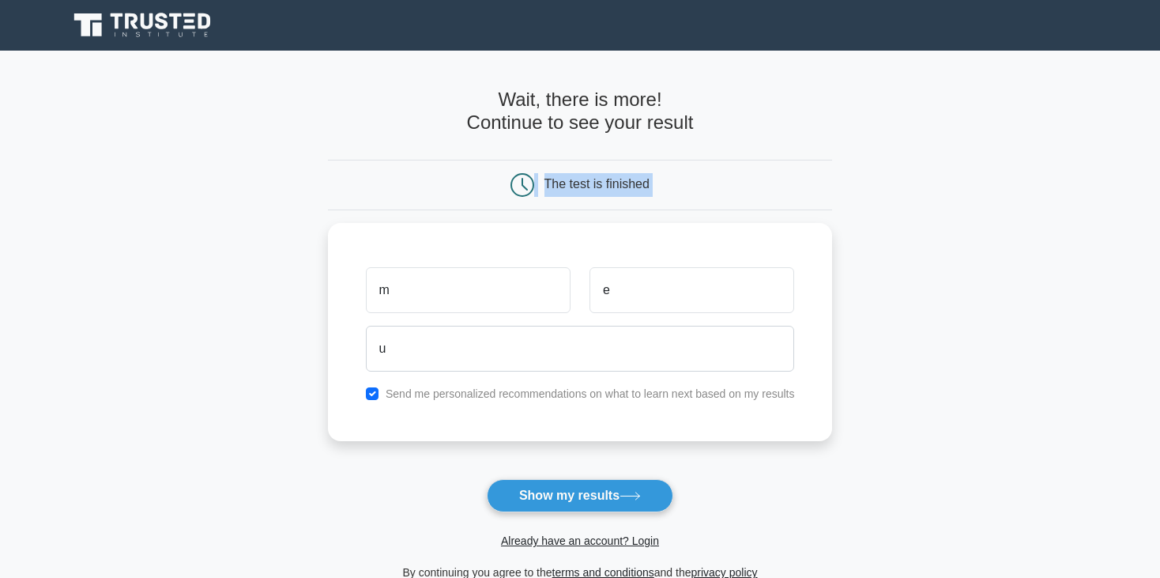
drag, startPoint x: 491, startPoint y: 183, endPoint x: 229, endPoint y: 6, distance: 315.8
click at [229, 6] on body "Register m e u and the" at bounding box center [580, 397] width 1160 height 794
